Goal: Find specific page/section: Find specific page/section

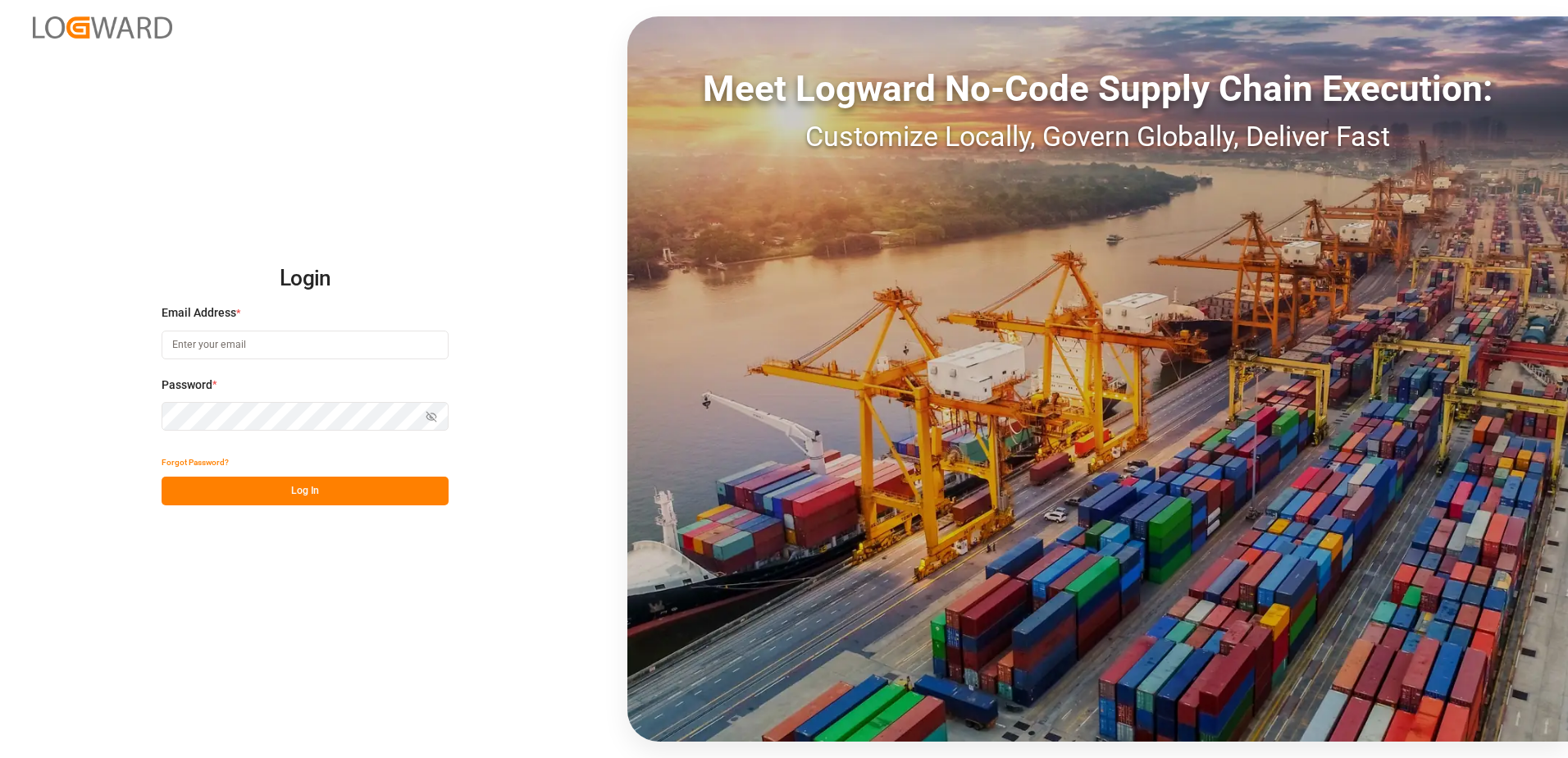
type input "[PERSON_NAME][EMAIL_ADDRESS][DOMAIN_NAME]"
click at [299, 486] on button "Log In" at bounding box center [305, 491] width 287 height 28
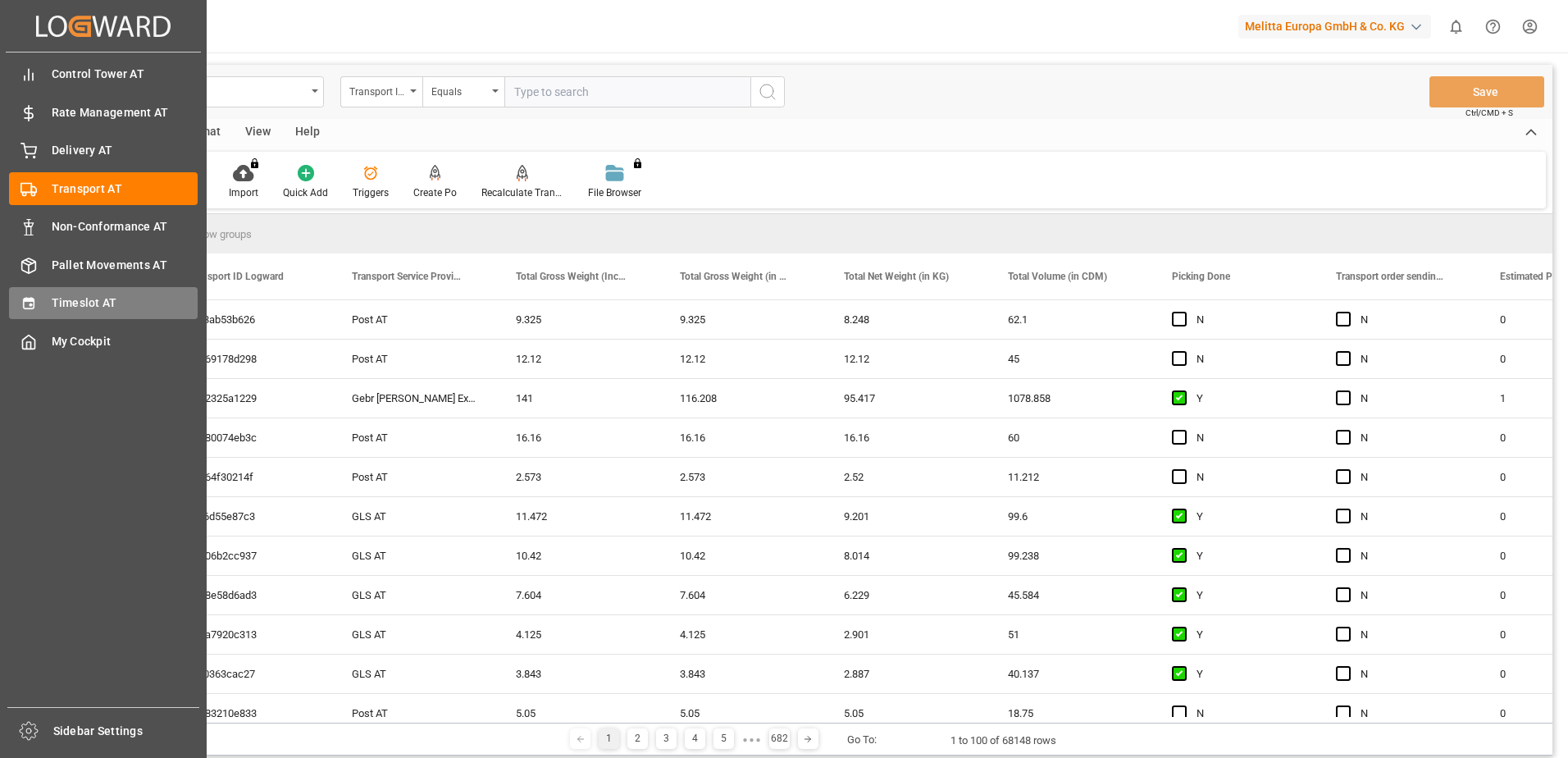
click at [32, 301] on icon at bounding box center [28, 303] width 11 height 12
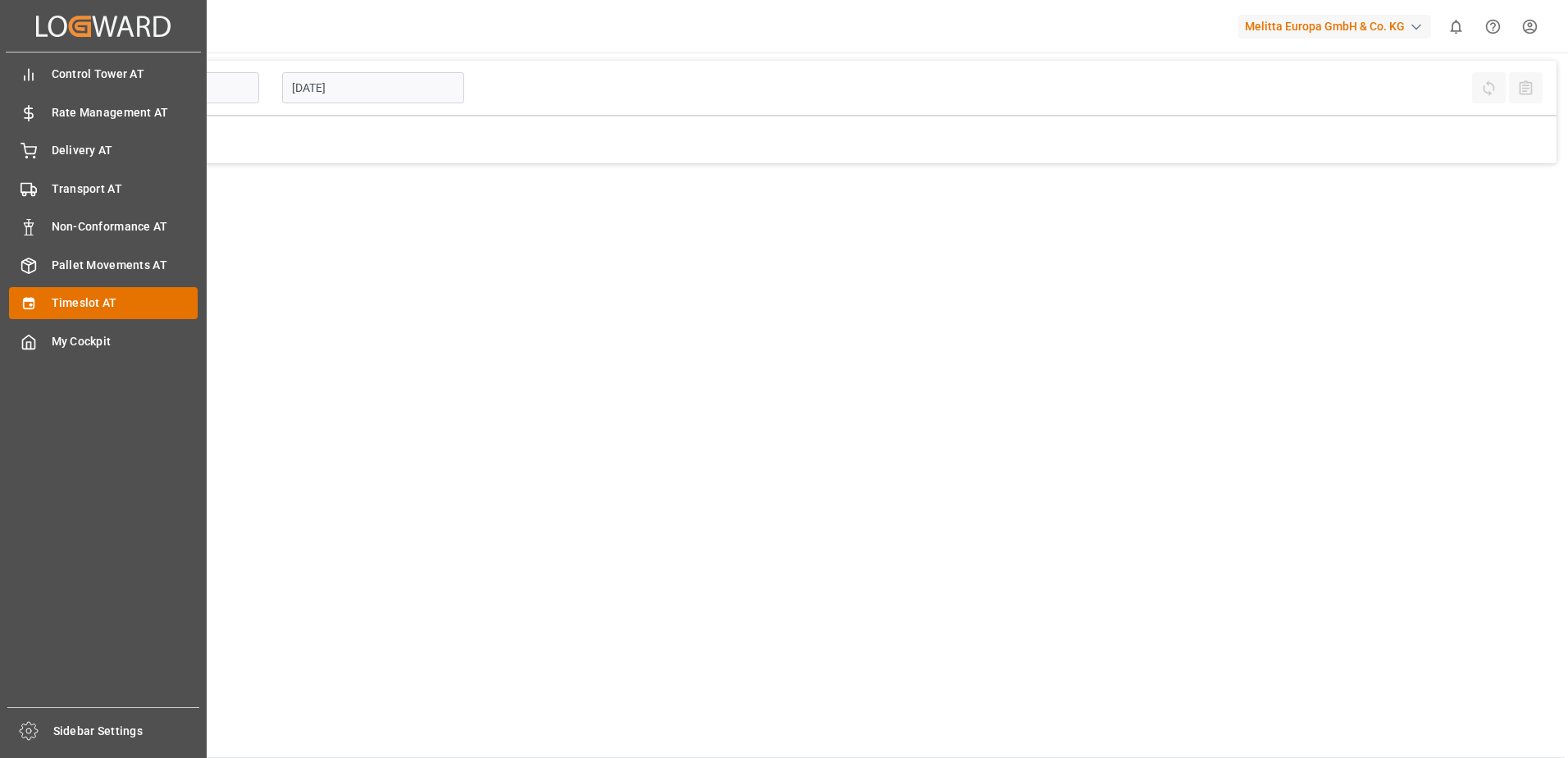
type input "Inbound AT"
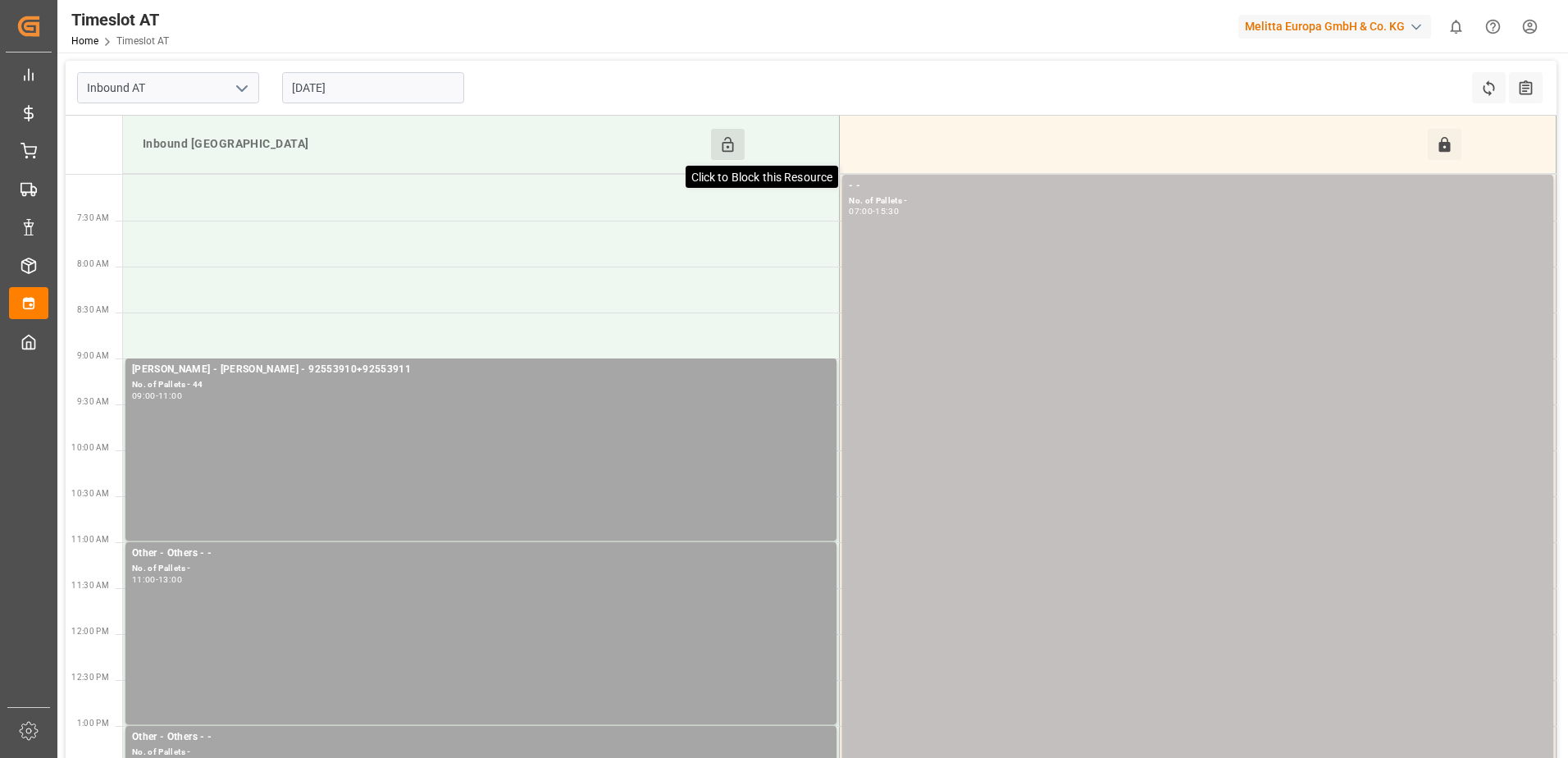
click at [728, 144] on icon at bounding box center [727, 144] width 17 height 17
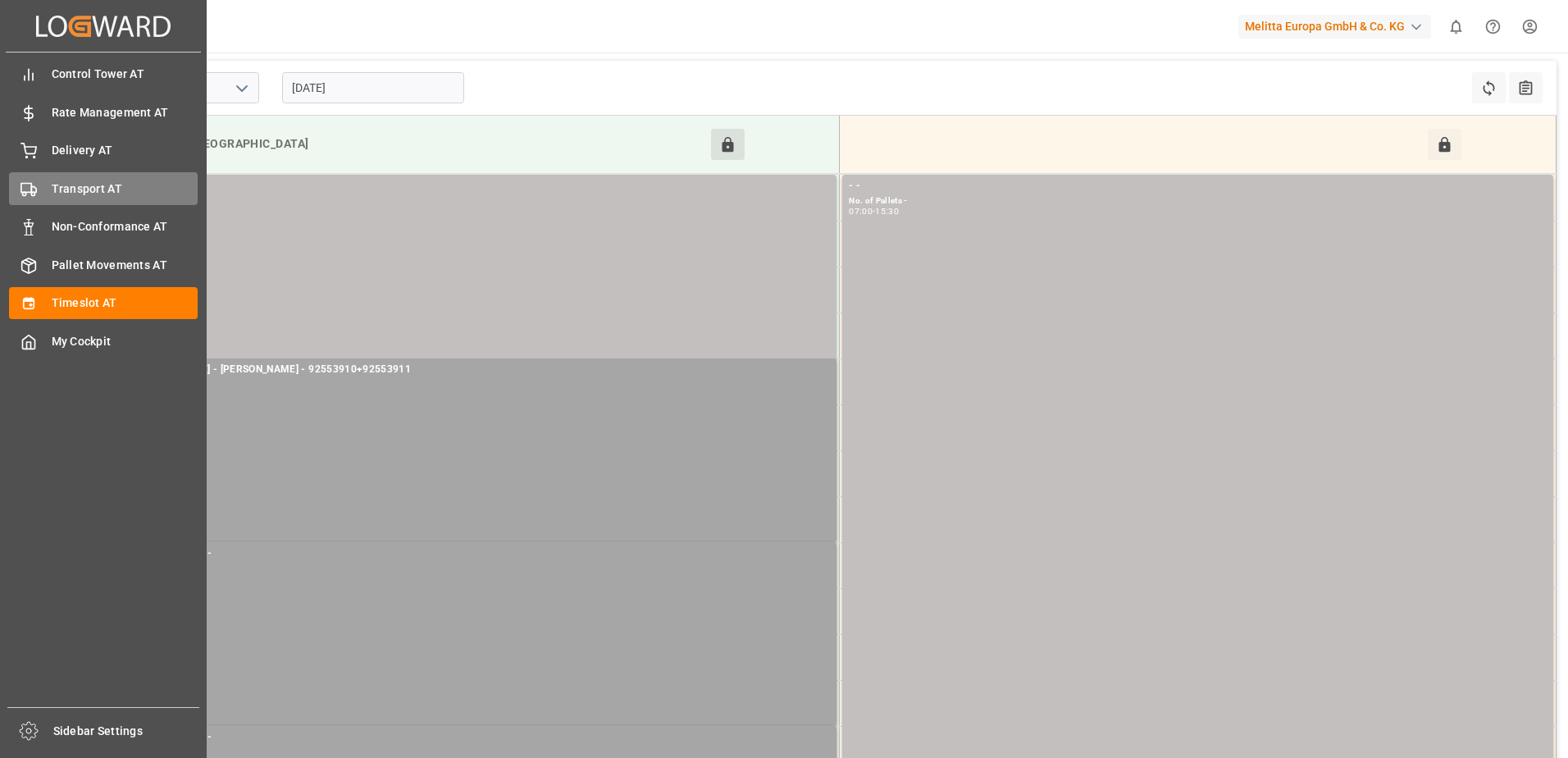
click at [28, 188] on icon at bounding box center [29, 190] width 17 height 17
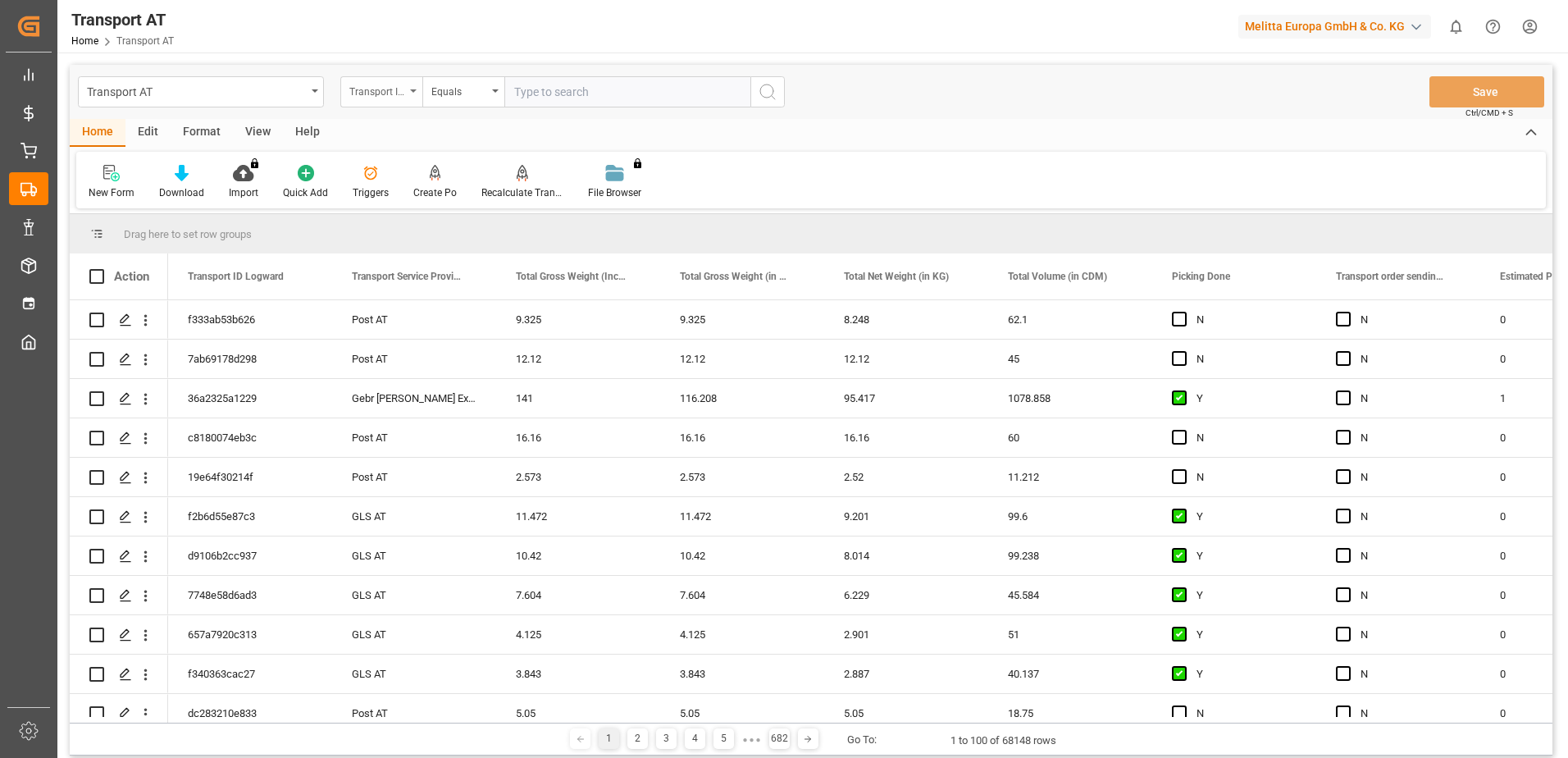
click at [397, 92] on div "Transport ID Logward" at bounding box center [377, 89] width 56 height 19
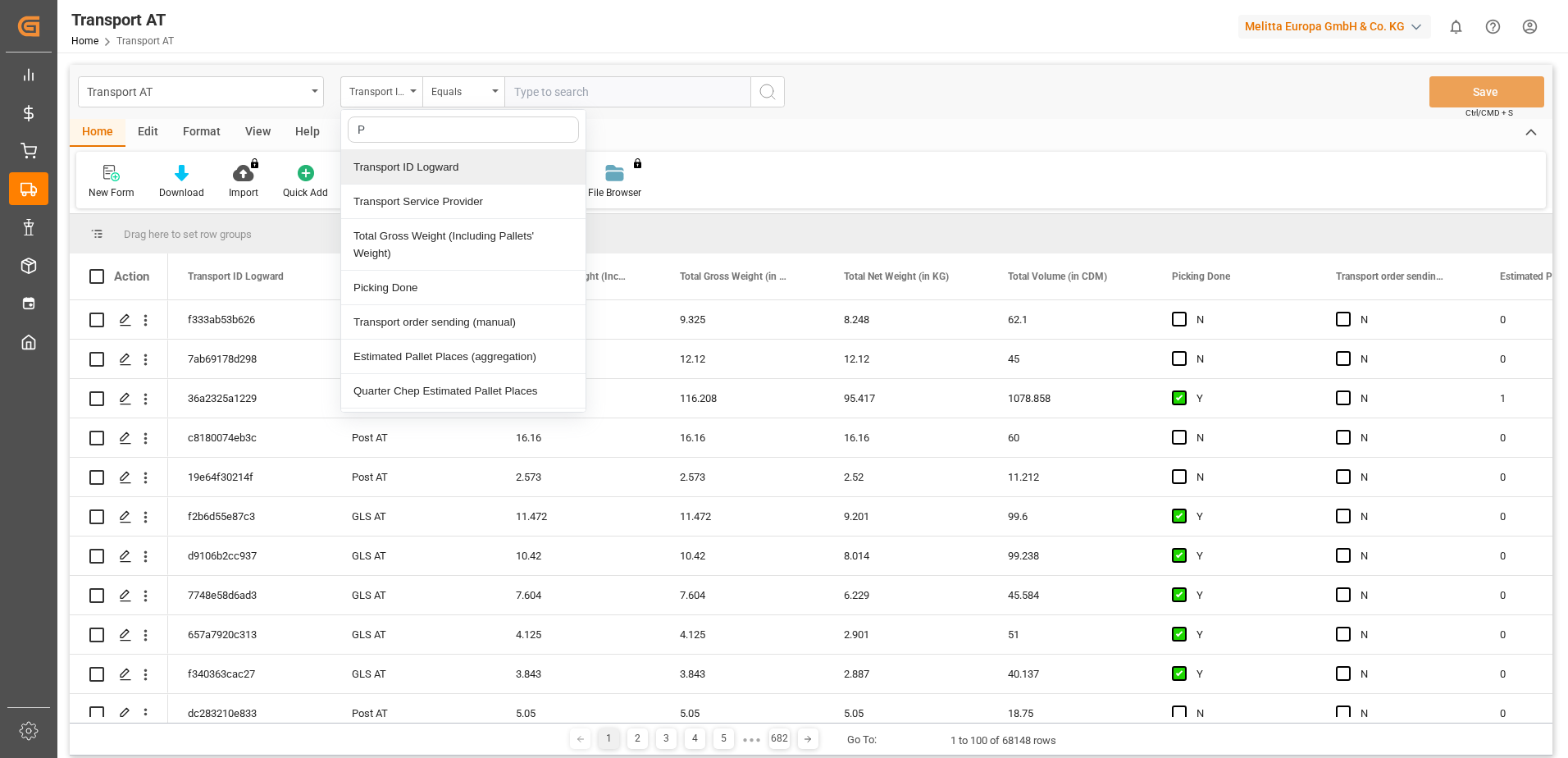
type input "Pi"
click at [381, 166] on div "Picking Done" at bounding box center [463, 167] width 244 height 34
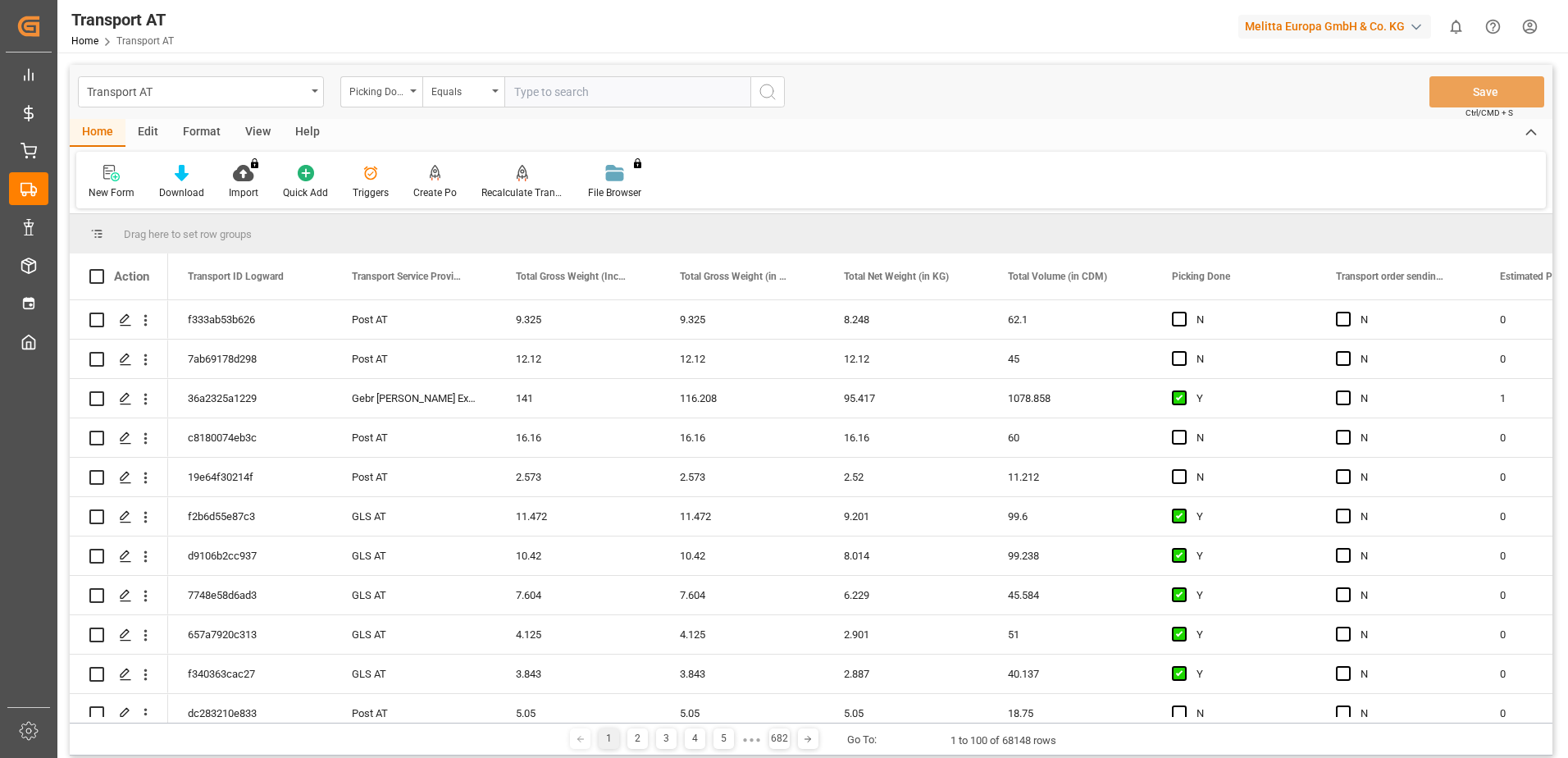
click at [518, 92] on input "text" at bounding box center [627, 92] width 246 height 31
type input "Y"
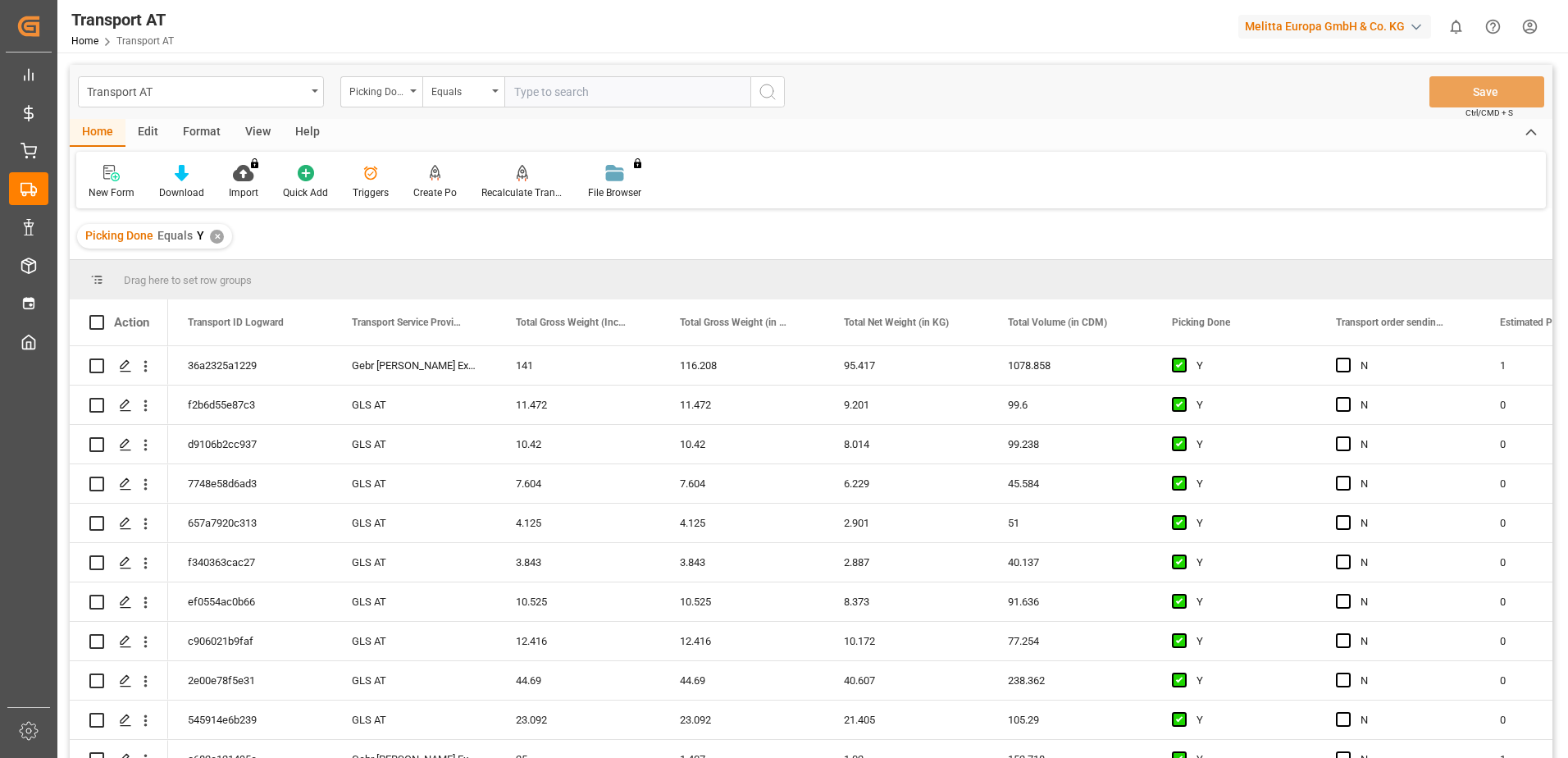
click at [363, 93] on div "Picking Done" at bounding box center [377, 89] width 56 height 19
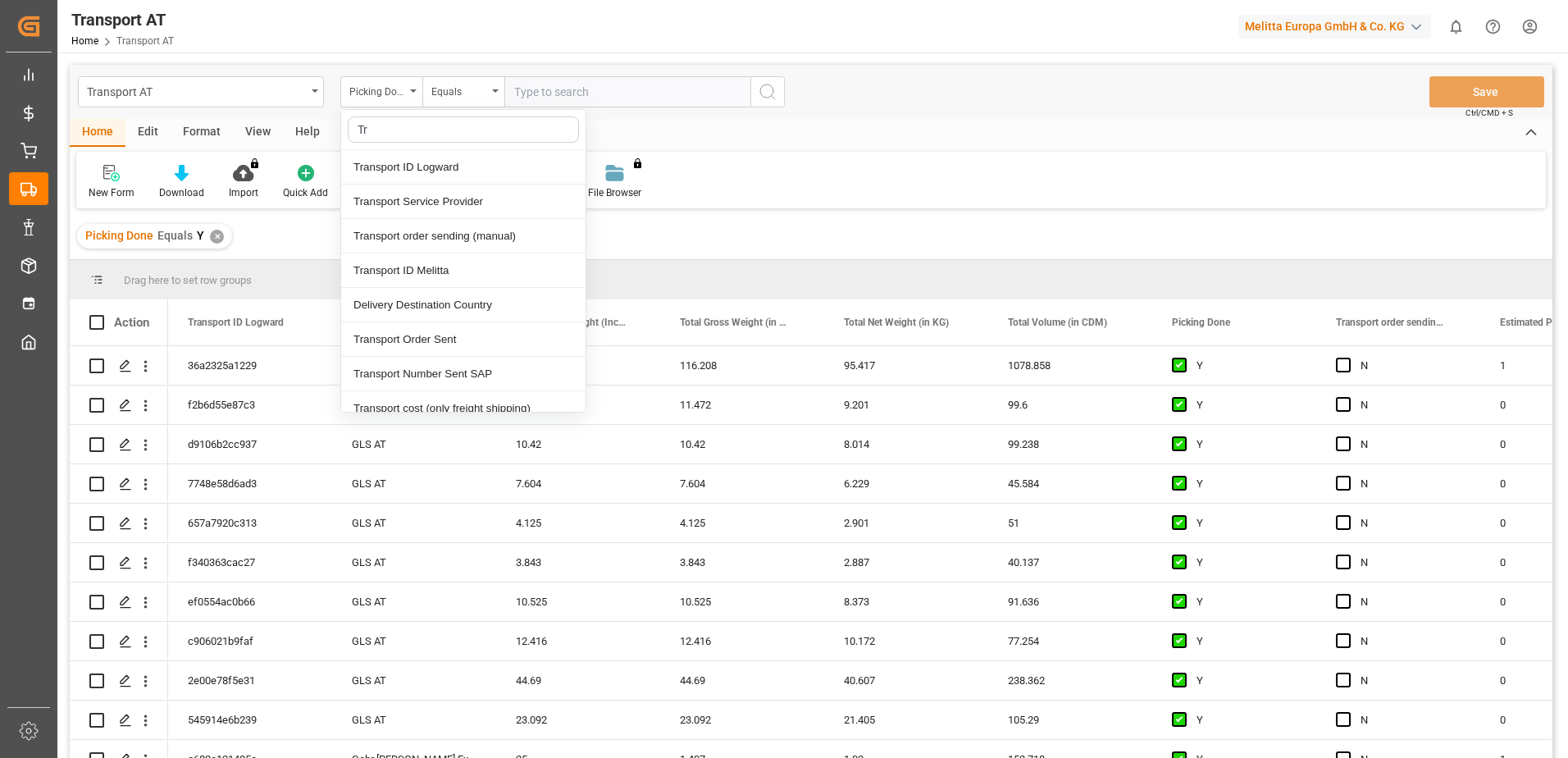
type input "Tra"
click at [443, 238] on div "Transport order sending (manual)" at bounding box center [463, 236] width 244 height 34
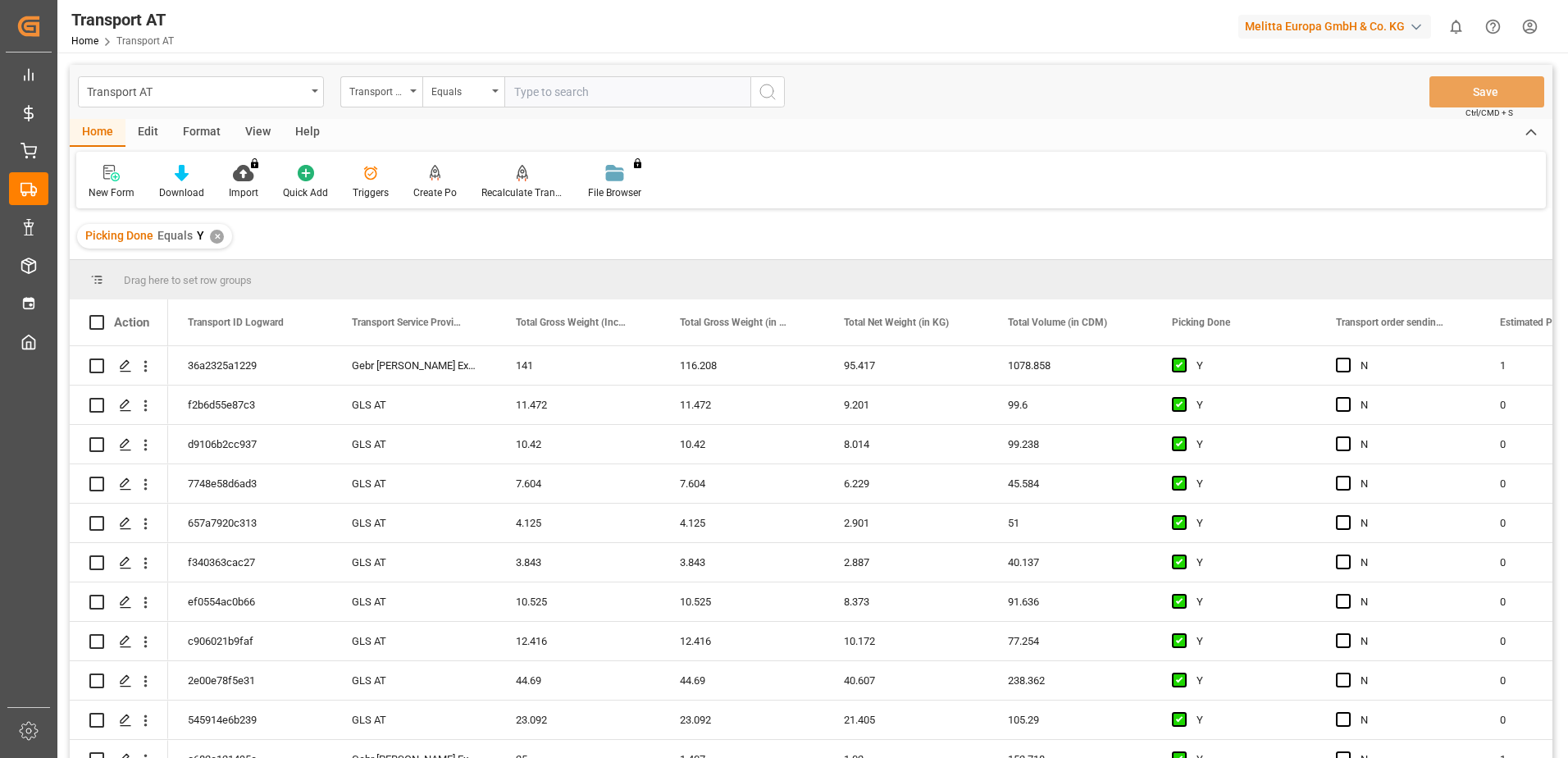
click at [582, 85] on input "text" at bounding box center [627, 92] width 246 height 31
type input "N"
click at [374, 95] on div "Transport order sending (manual)" at bounding box center [377, 89] width 56 height 19
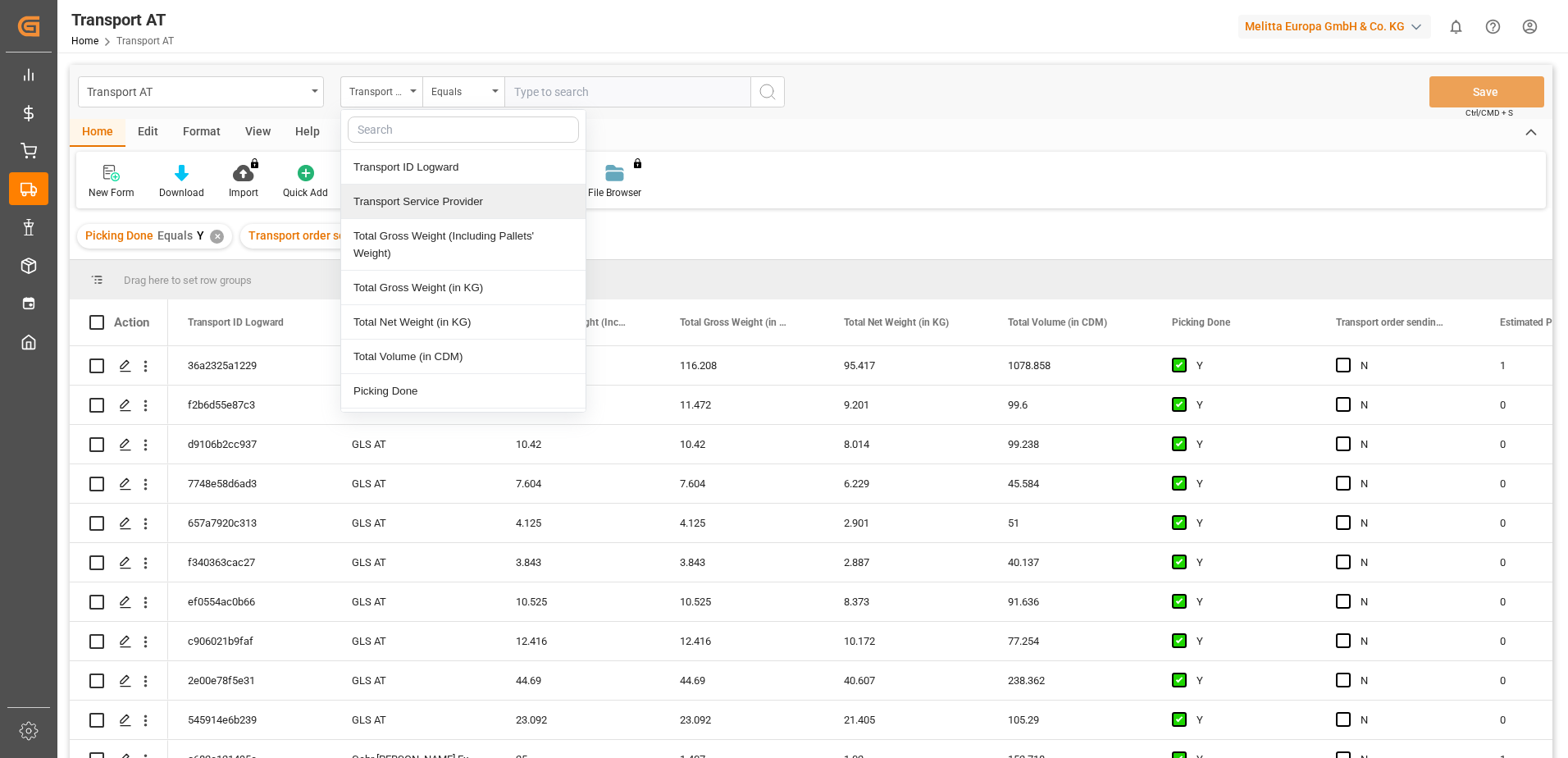
click at [412, 211] on div "Transport Service Provider" at bounding box center [463, 202] width 244 height 34
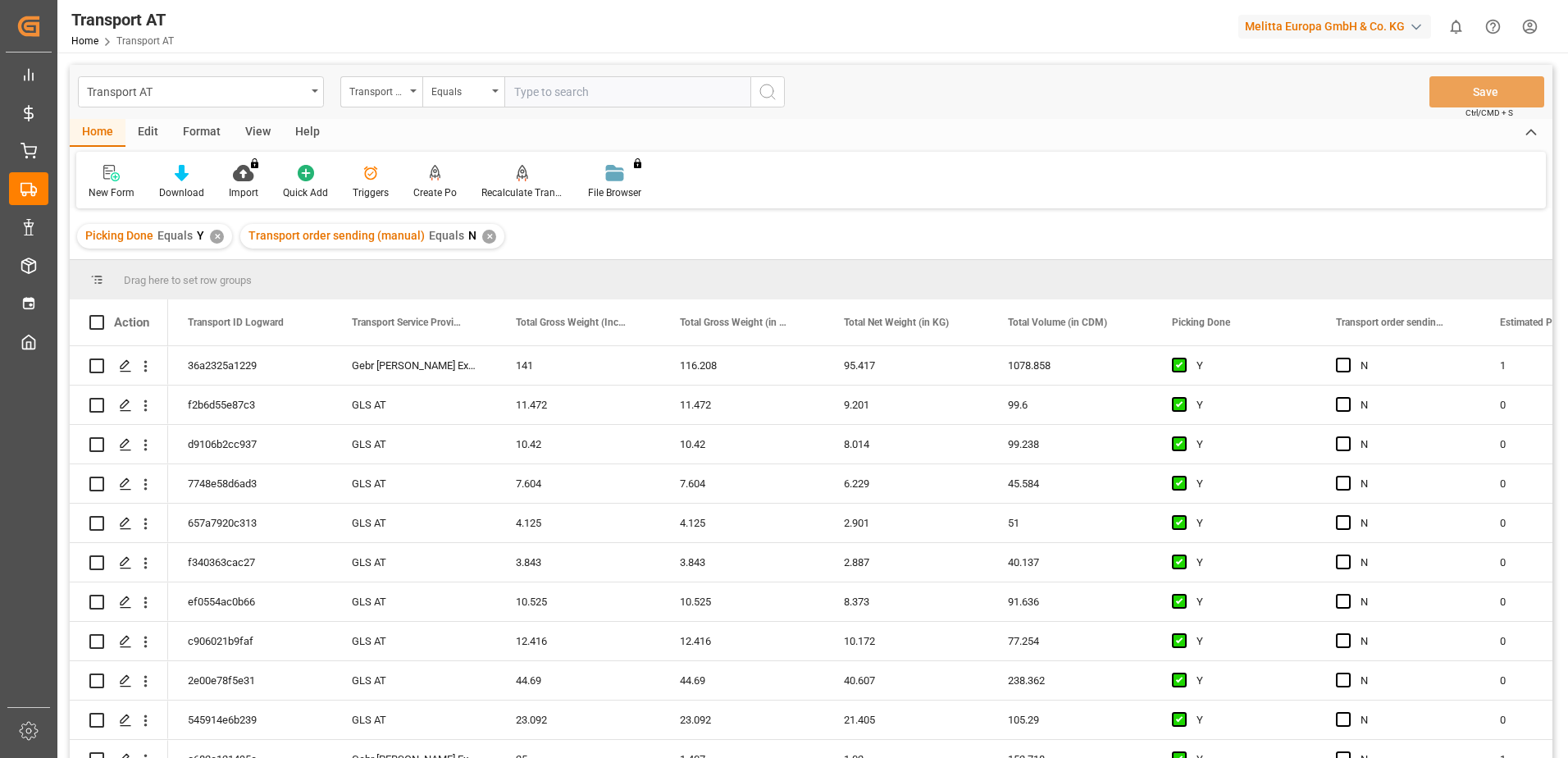
click at [553, 99] on input "text" at bounding box center [627, 92] width 246 height 31
type input "[PERSON_NAME]"
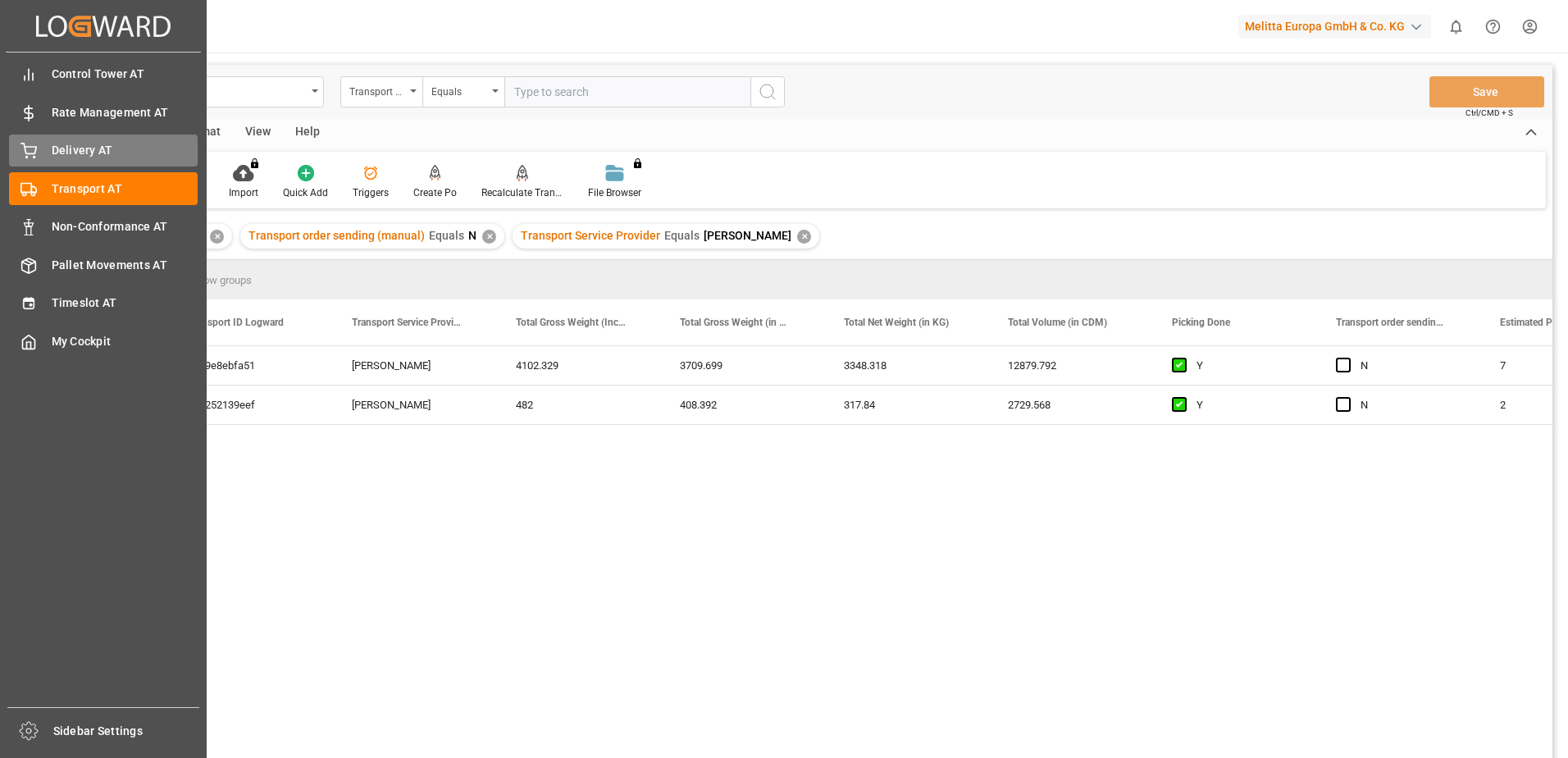
click at [52, 157] on span "Delivery AT" at bounding box center [125, 150] width 147 height 17
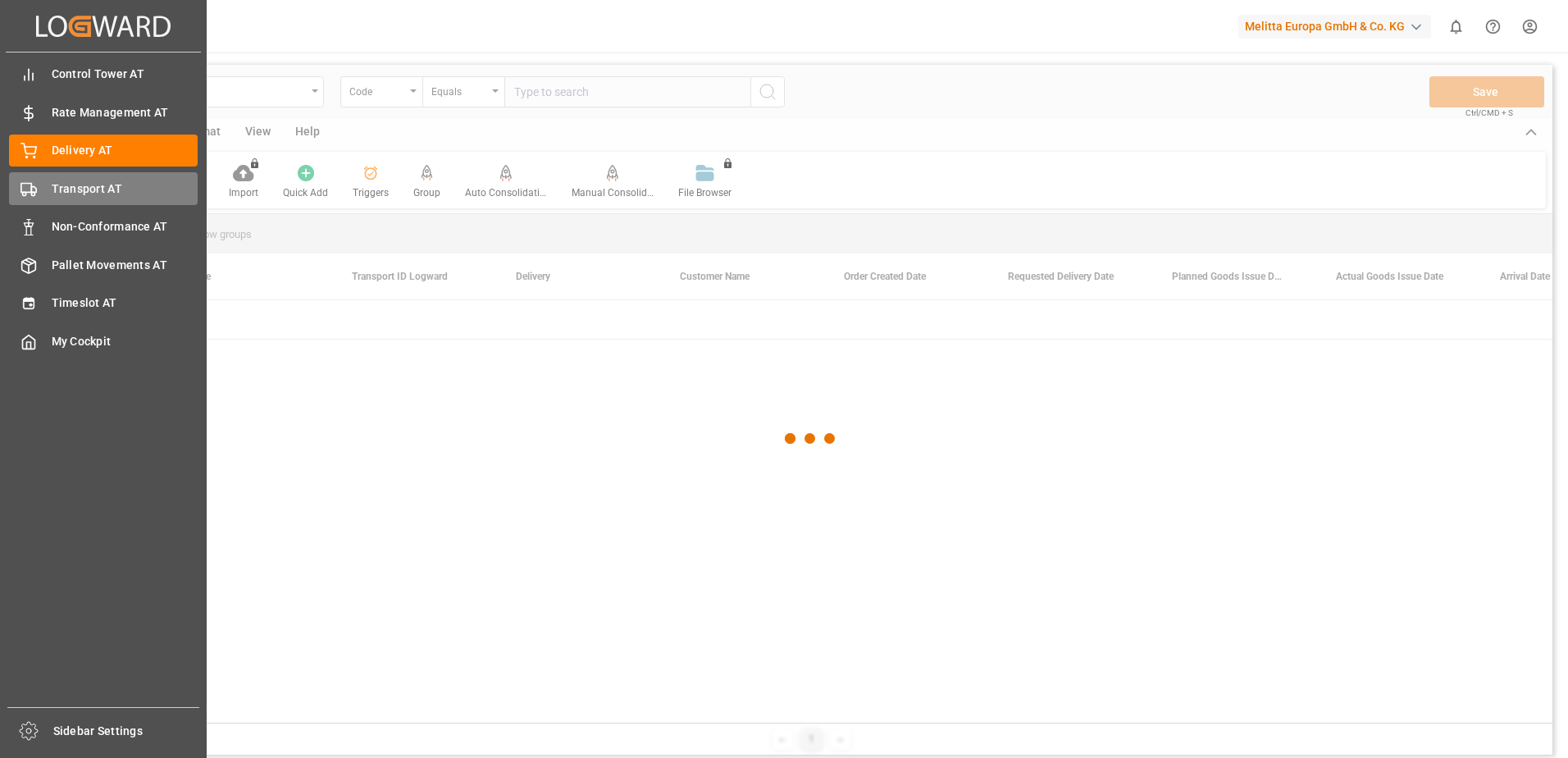
click at [62, 186] on span "Transport AT" at bounding box center [125, 189] width 147 height 17
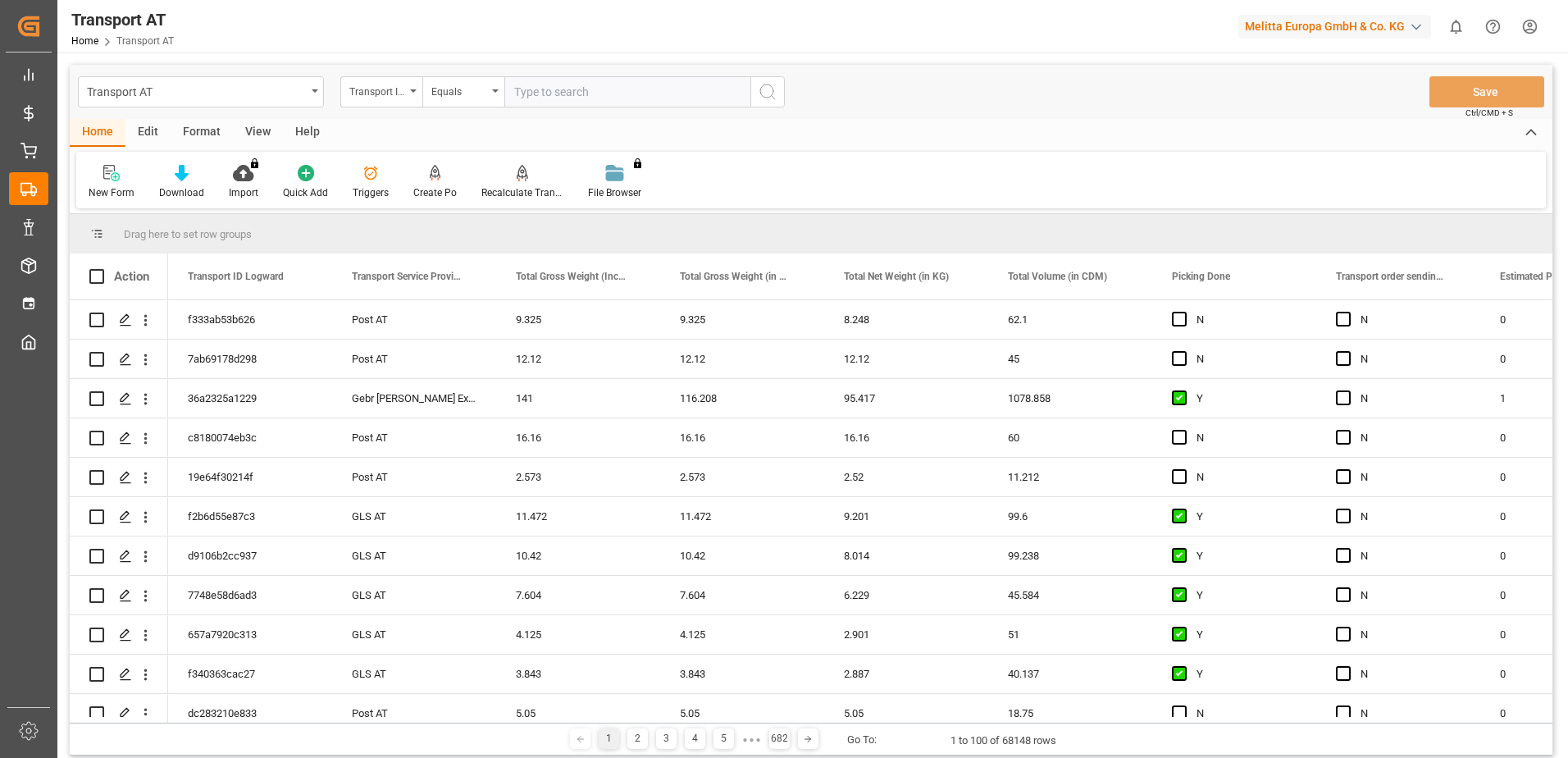
click at [254, 134] on div "View" at bounding box center [258, 132] width 50 height 27
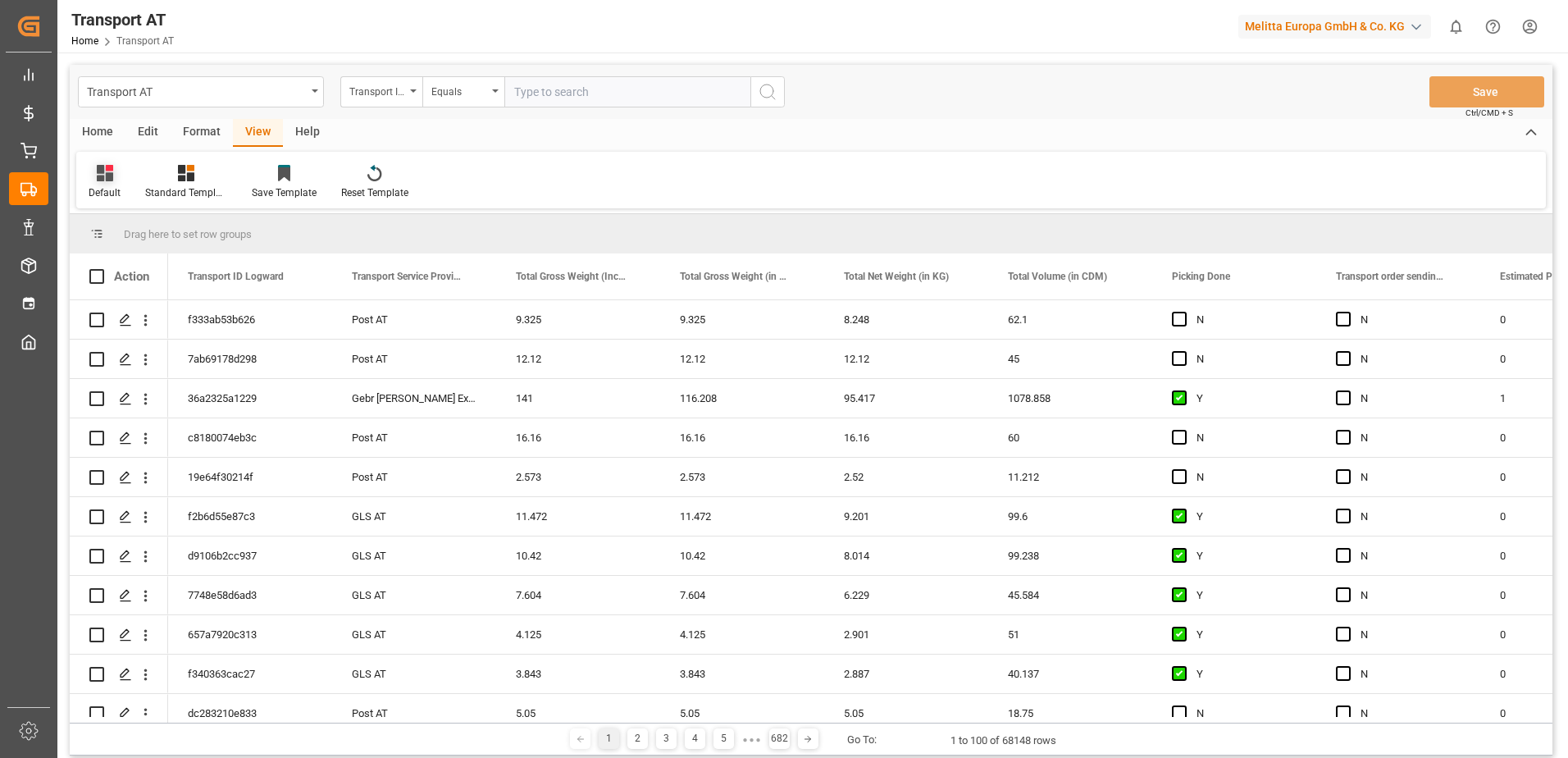
click at [85, 177] on div "Default" at bounding box center [105, 182] width 57 height 36
click at [116, 271] on div "Data" at bounding box center [168, 265] width 143 height 17
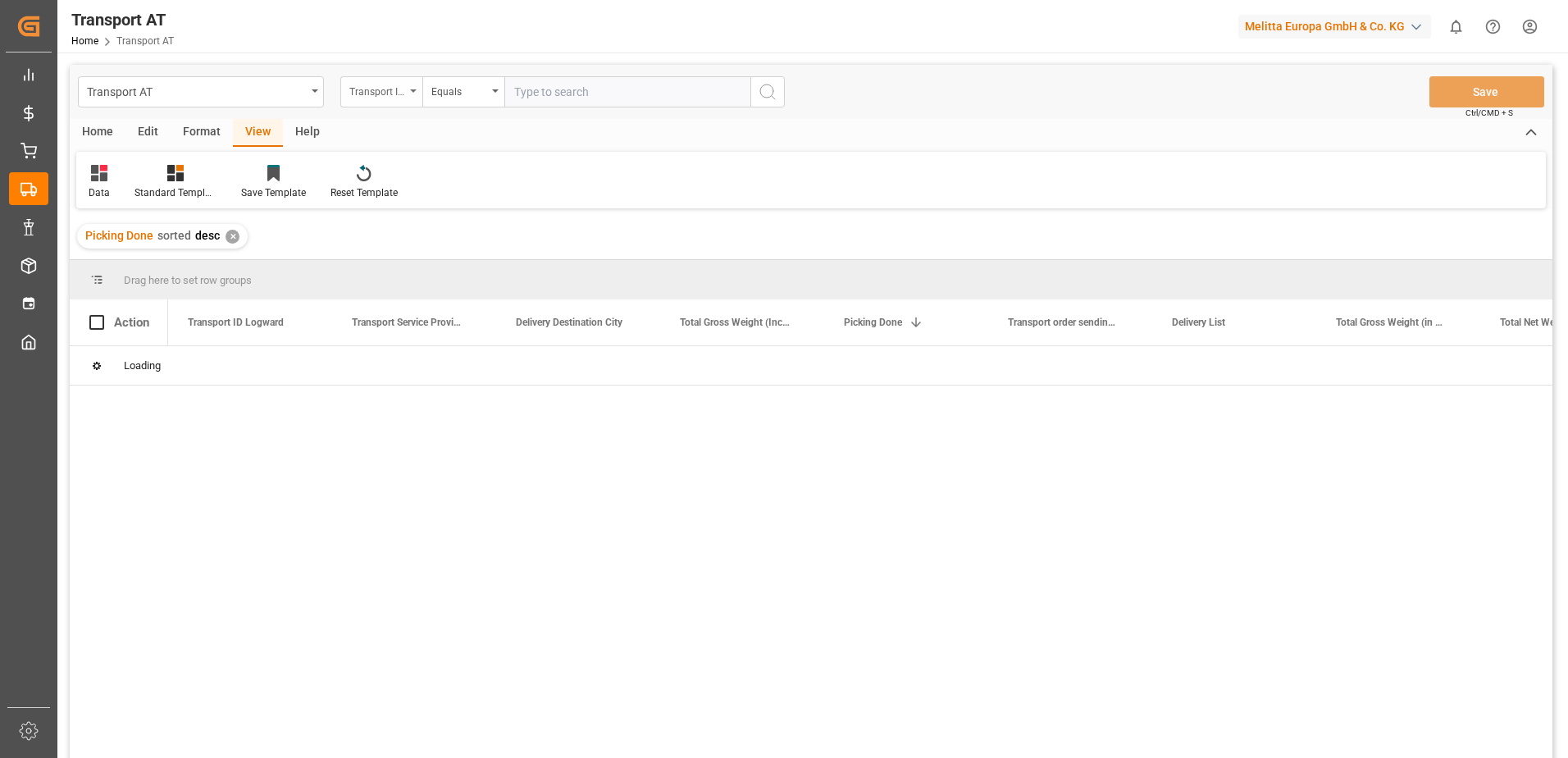
click at [373, 94] on div "Transport ID Logward" at bounding box center [377, 89] width 56 height 19
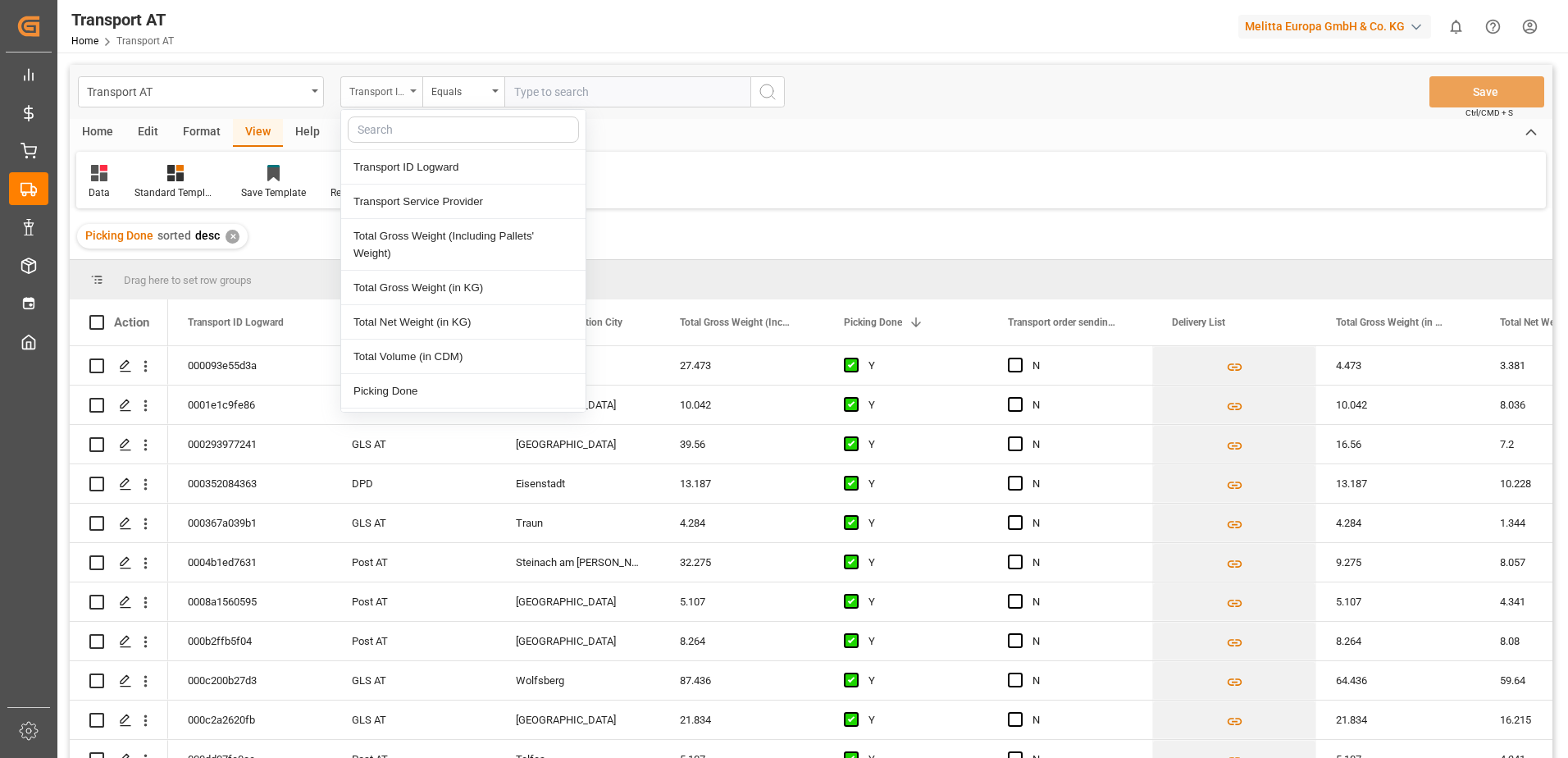
type input "G"
type input "Pi"
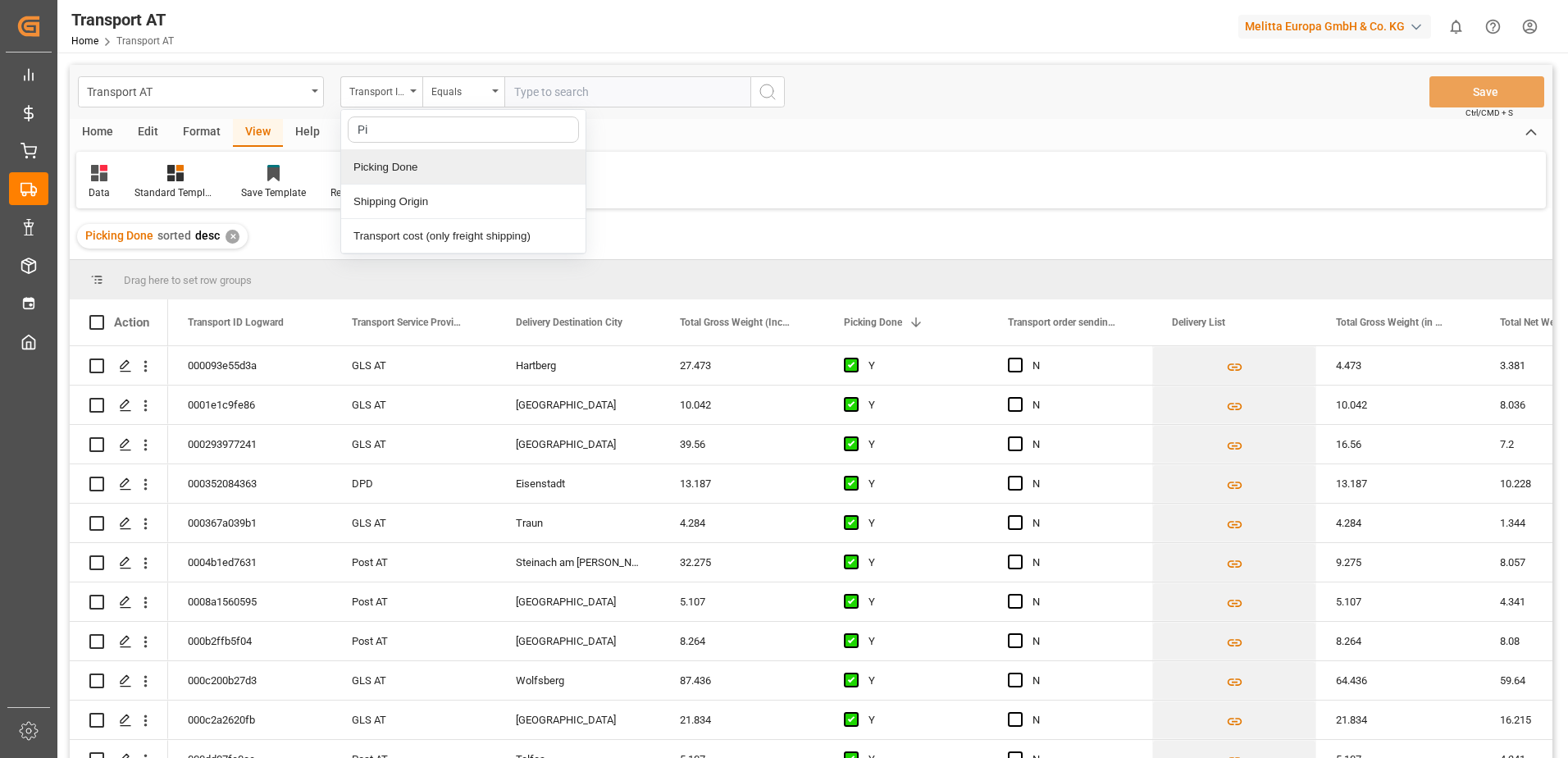
click at [389, 167] on div "Picking Done" at bounding box center [463, 167] width 244 height 34
click at [548, 104] on input "text" at bounding box center [627, 92] width 246 height 31
type input "Y"
click at [399, 90] on div "Picking Done" at bounding box center [377, 89] width 56 height 19
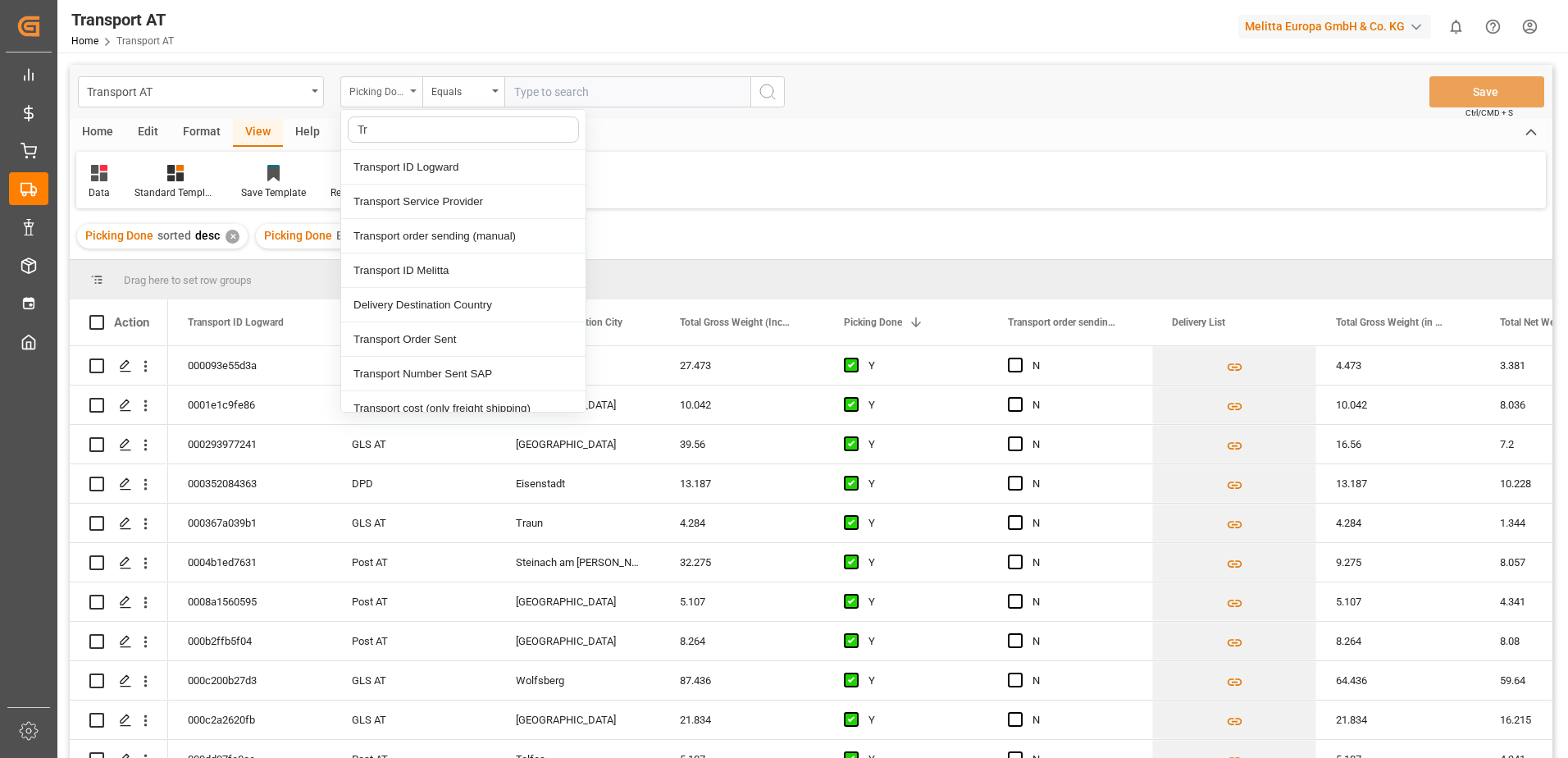
type input "Tra"
click at [486, 246] on div "Transport order sending (manual)" at bounding box center [463, 236] width 244 height 34
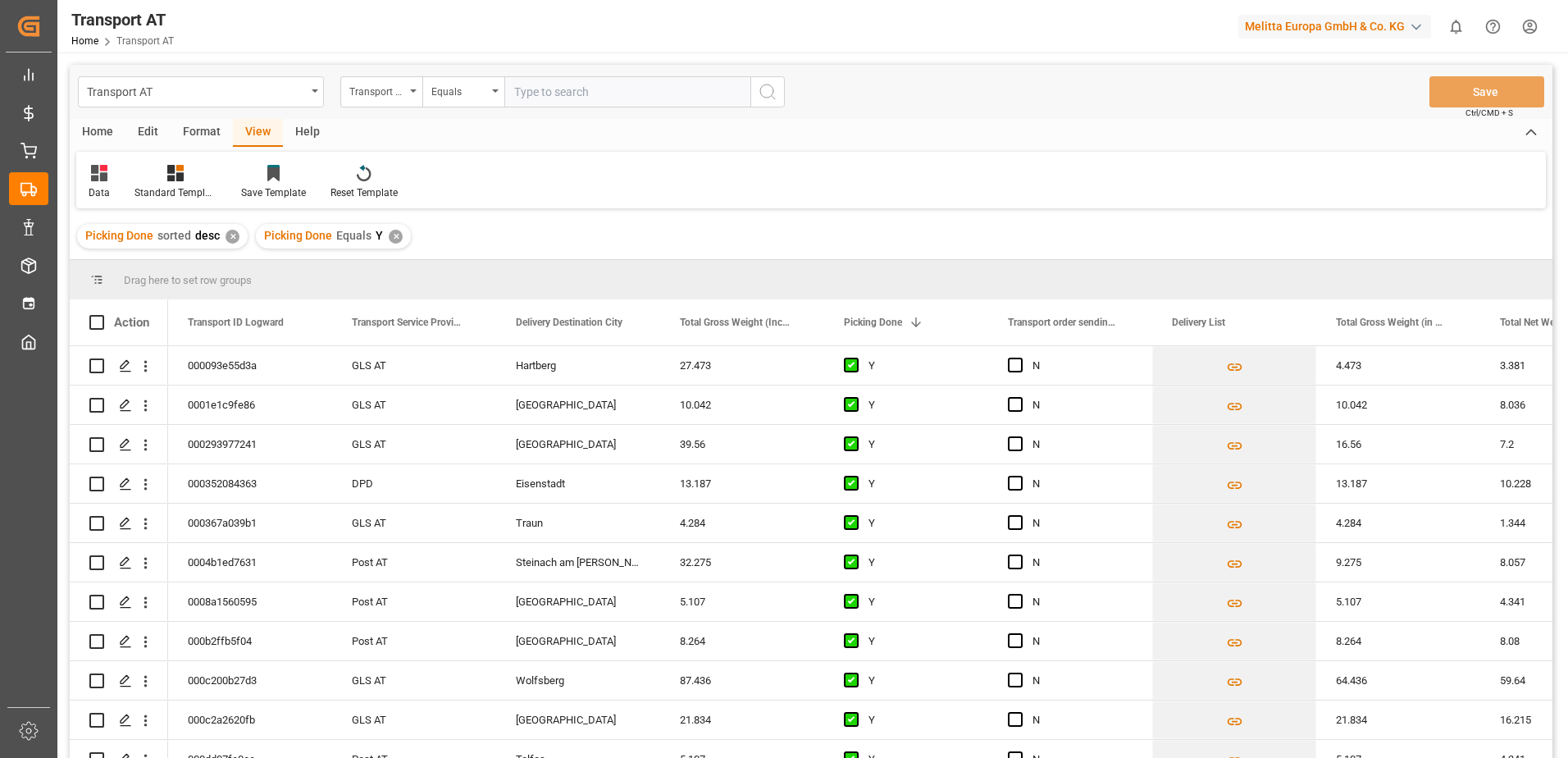
click at [530, 97] on input "text" at bounding box center [627, 92] width 246 height 31
type input "N"
click at [365, 92] on div "Transport order sending (manual)" at bounding box center [377, 89] width 56 height 19
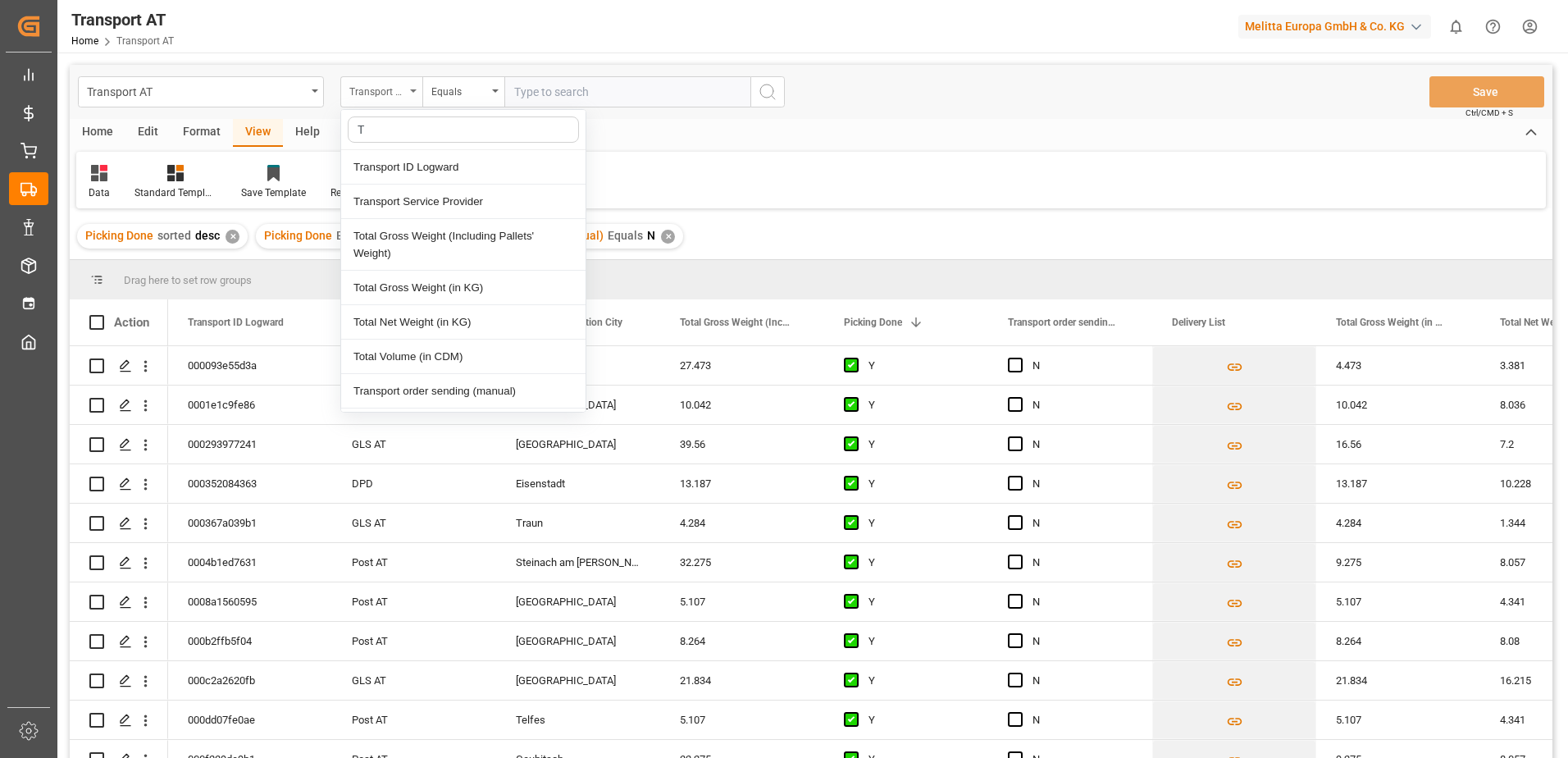
type input "Tr"
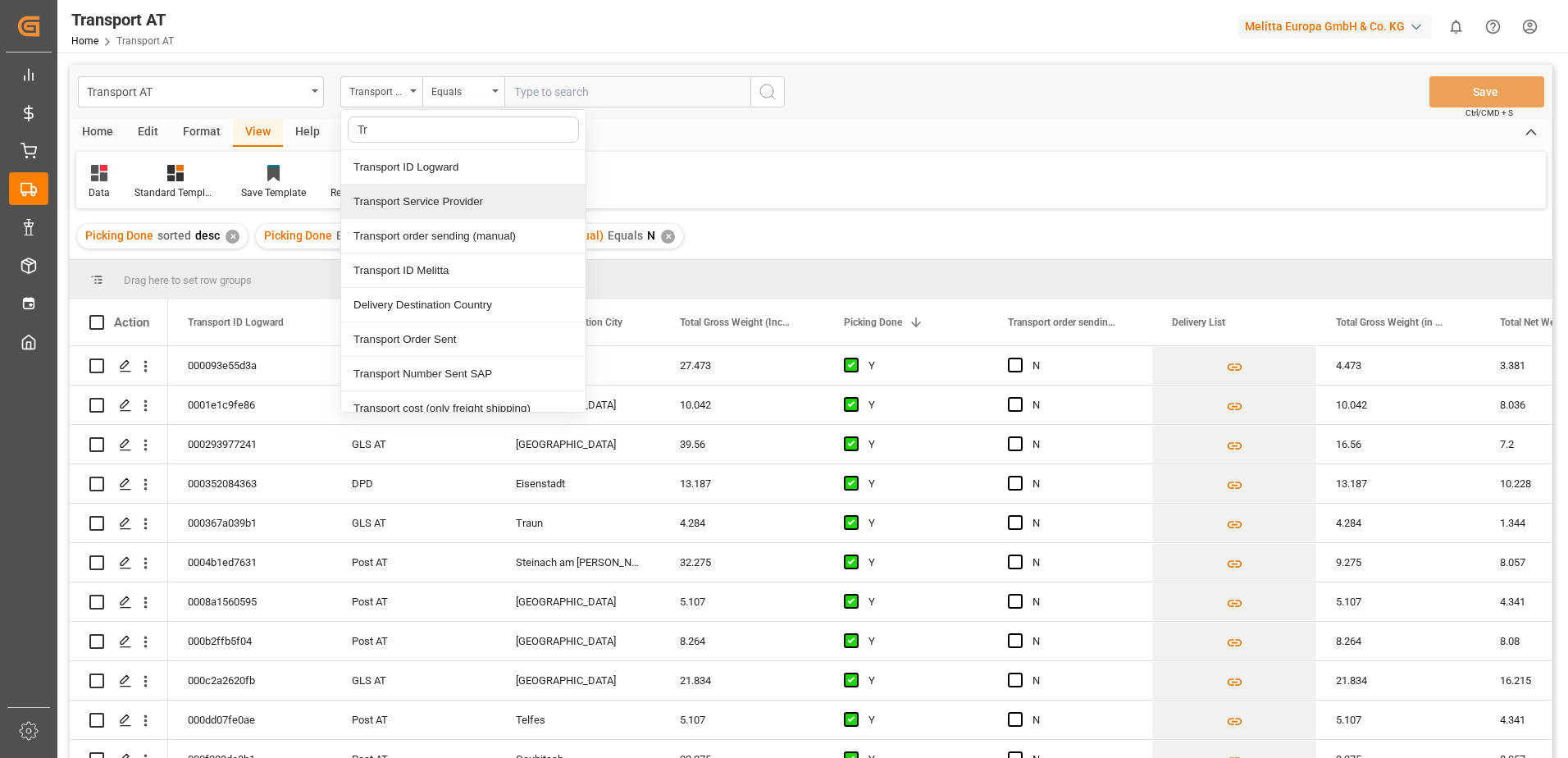
click at [443, 213] on div "Transport Service Provider" at bounding box center [463, 202] width 244 height 34
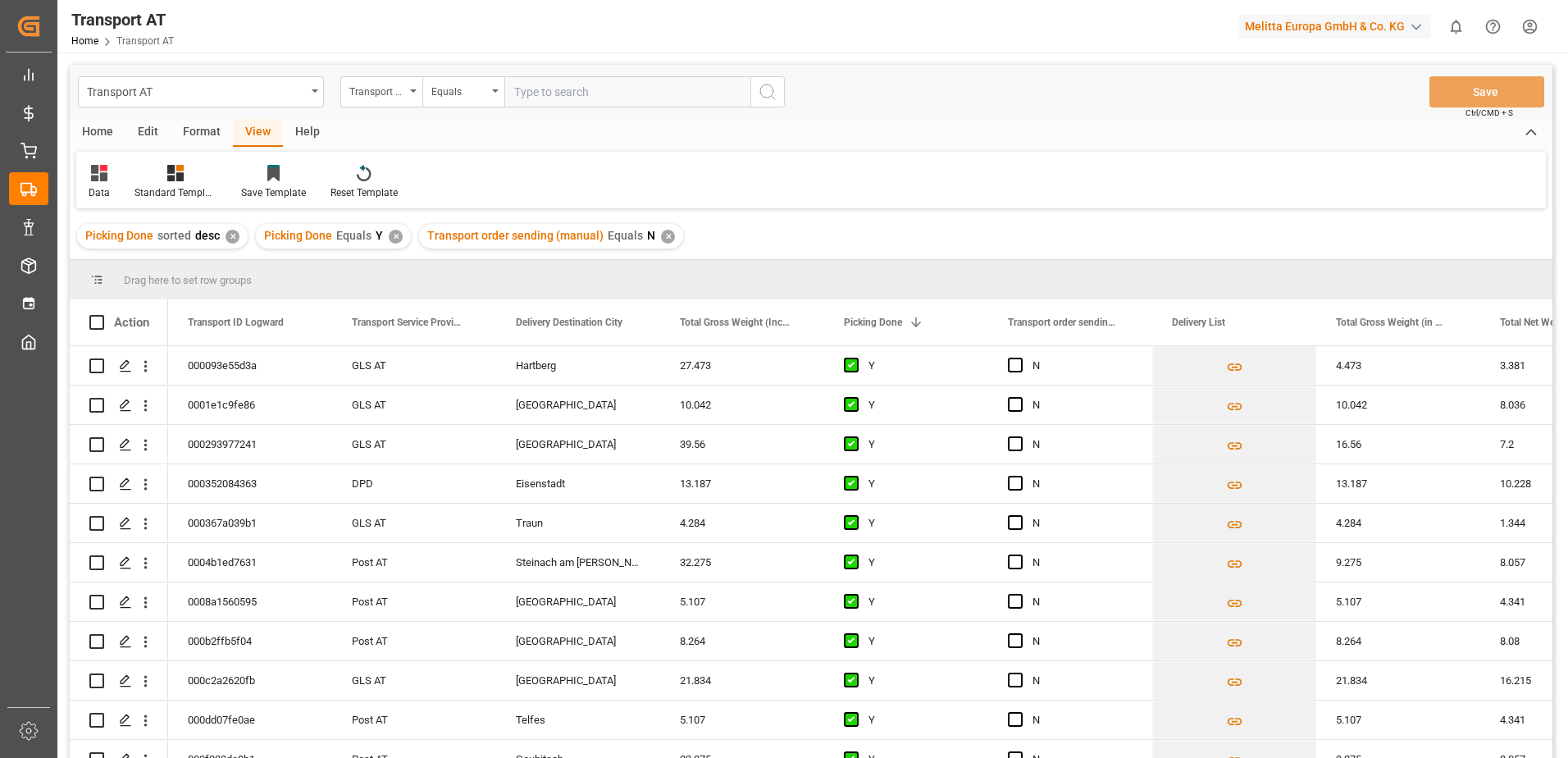
click at [537, 97] on input "text" at bounding box center [627, 92] width 246 height 31
type input "[PERSON_NAME]"
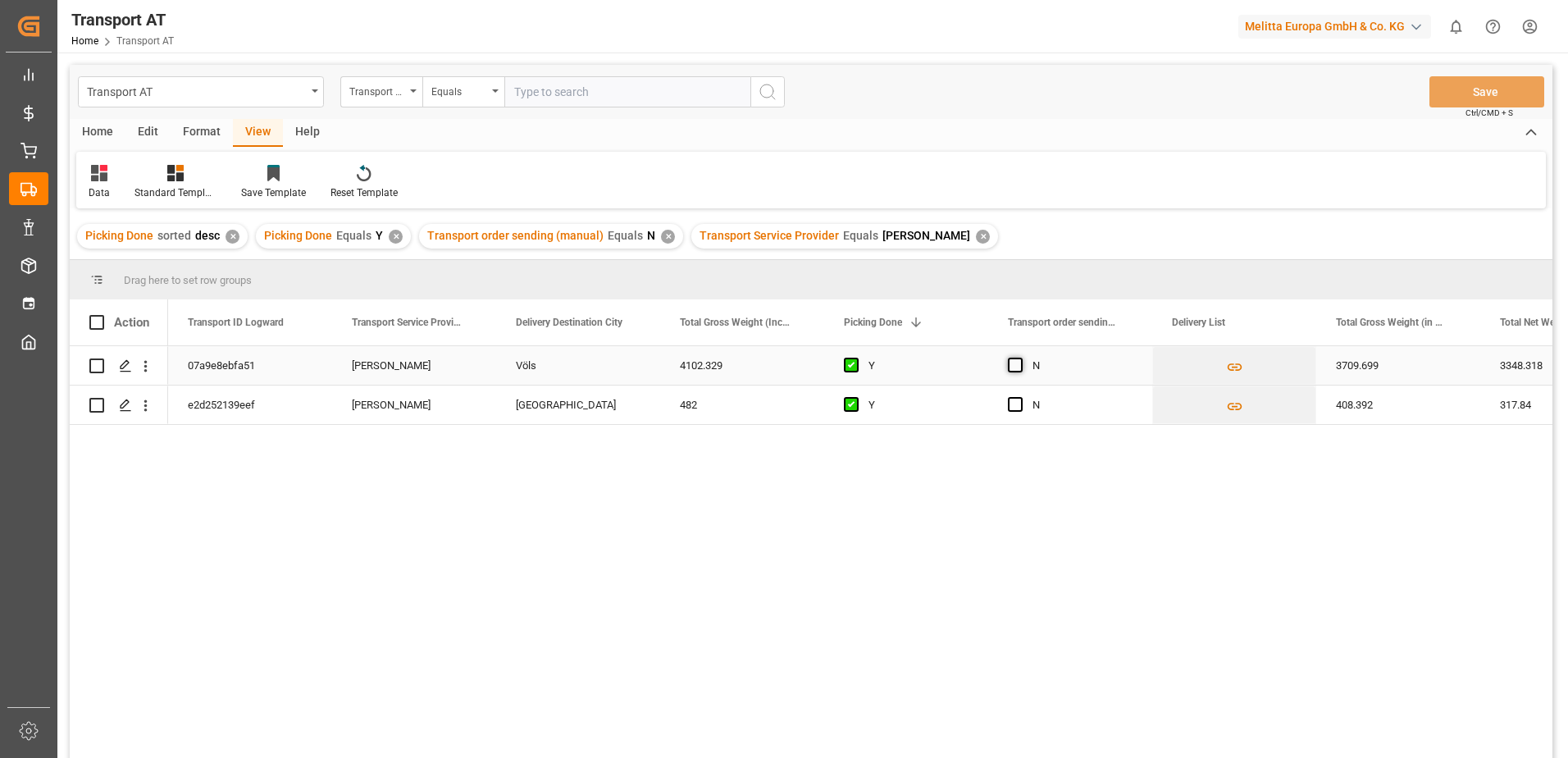
click at [1019, 365] on span "Press SPACE to select this row." at bounding box center [1016, 365] width 15 height 15
click at [1021, 357] on input "Press SPACE to select this row." at bounding box center [1021, 357] width 0 height 0
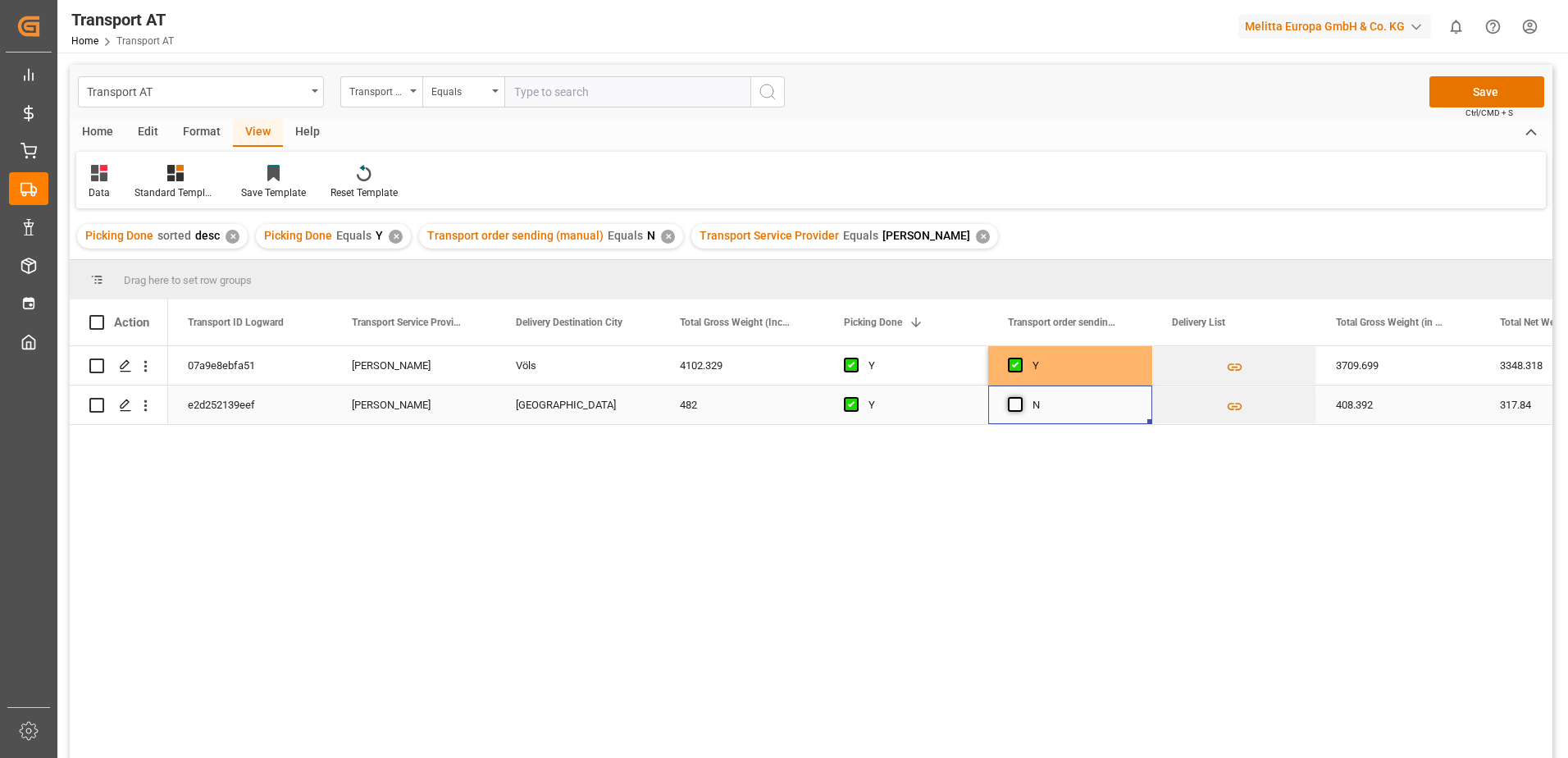
click at [1013, 402] on span "Press SPACE to select this row." at bounding box center [1016, 405] width 15 height 15
click at [1021, 397] on input "Press SPACE to select this row." at bounding box center [1021, 397] width 0 height 0
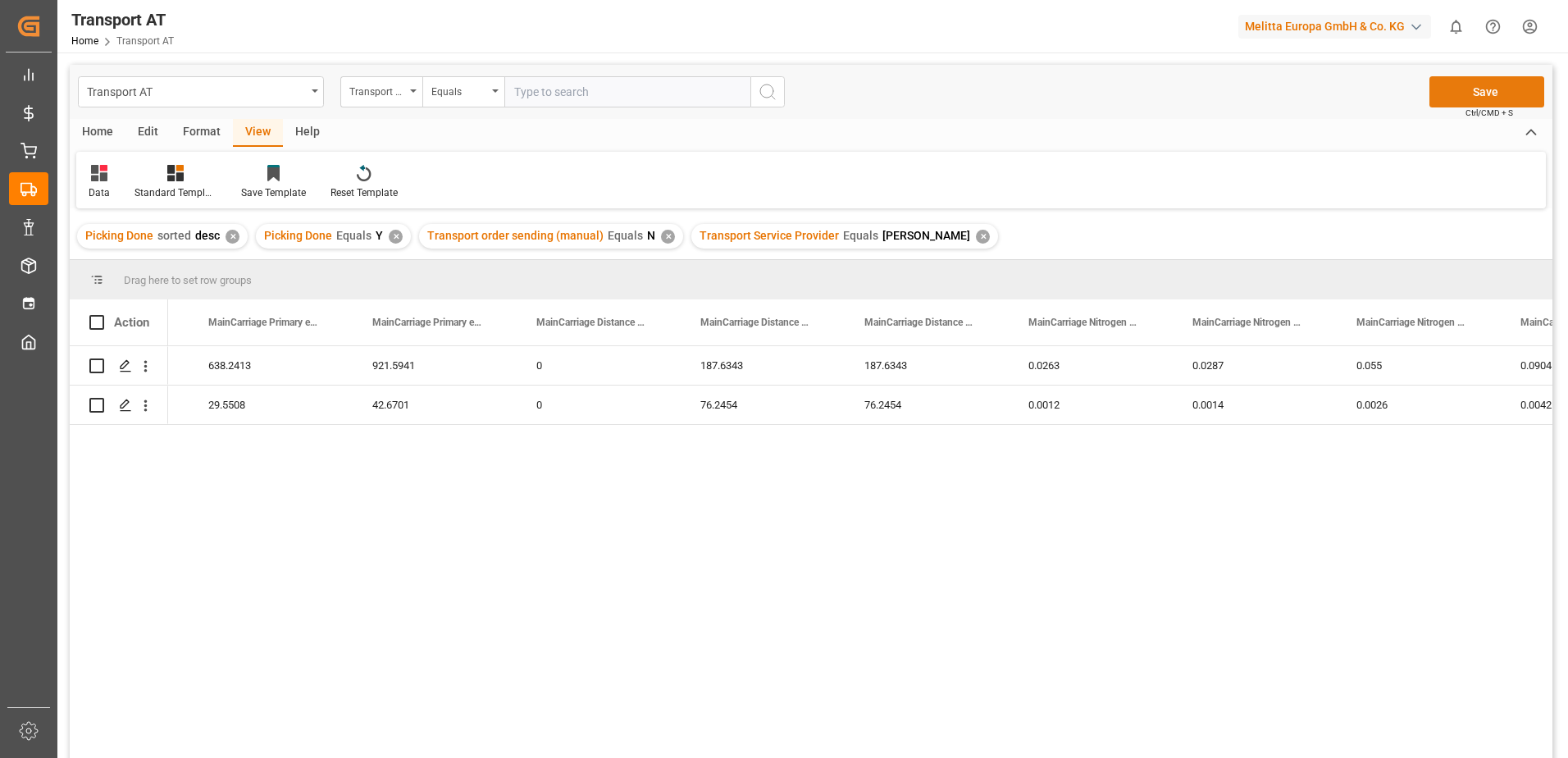
click at [1474, 98] on button "Save" at bounding box center [1487, 92] width 115 height 31
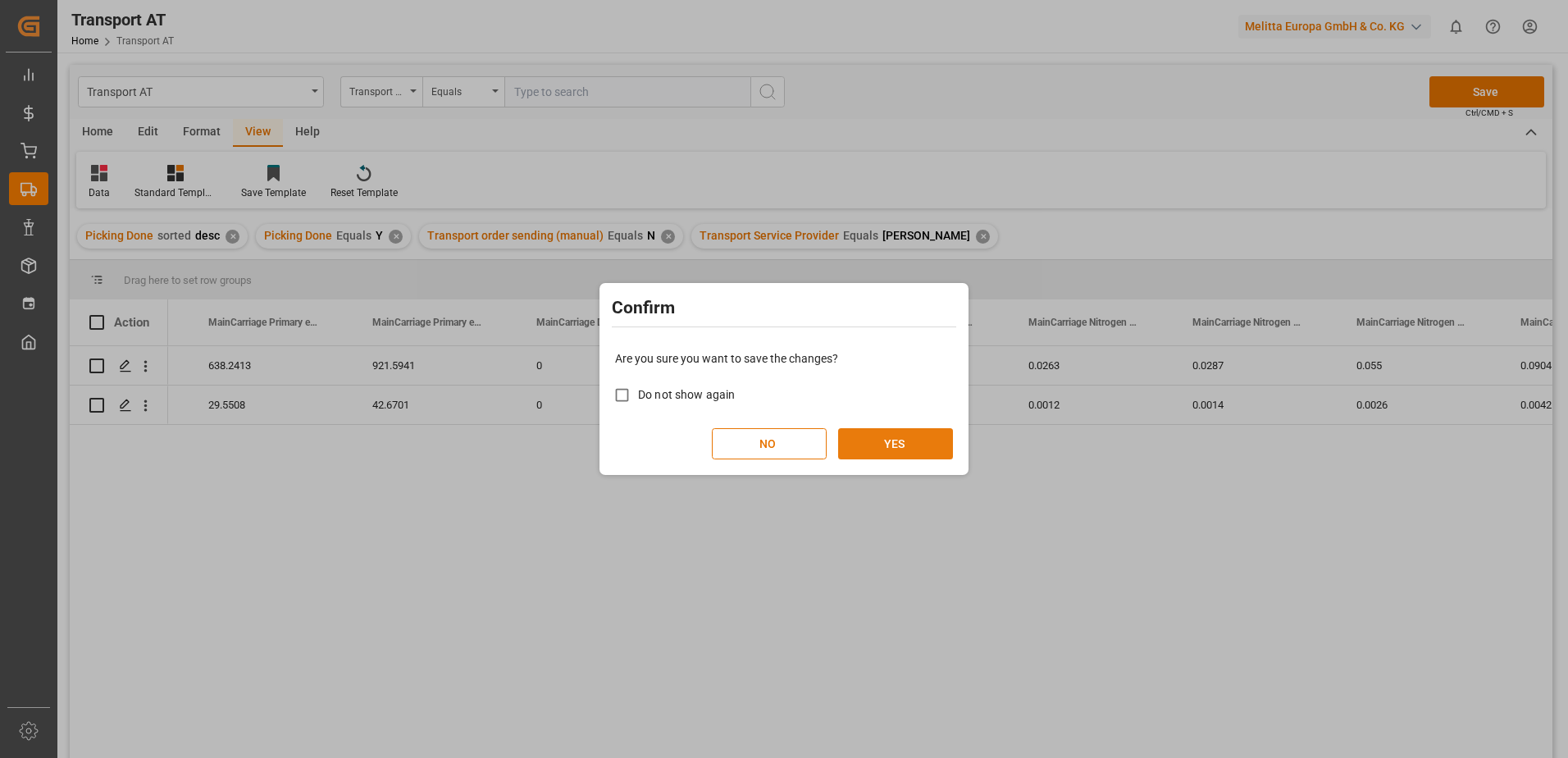
click at [906, 440] on button "YES" at bounding box center [896, 443] width 115 height 31
